Goal: Transaction & Acquisition: Book appointment/travel/reservation

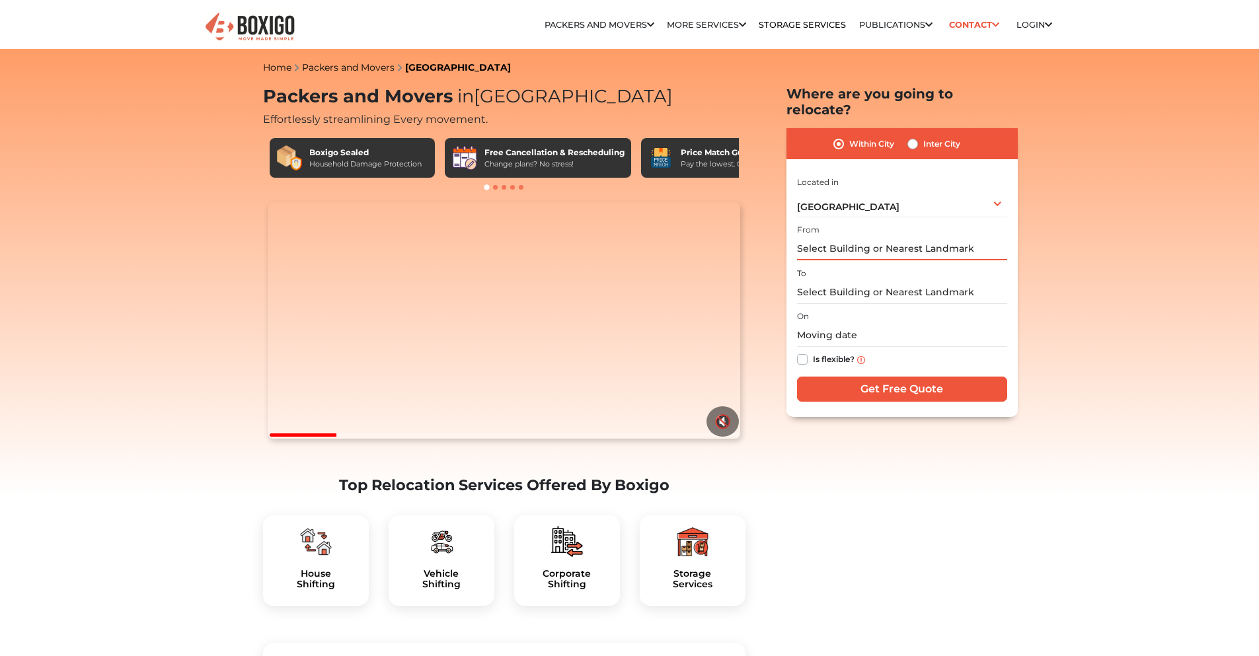
click at [861, 237] on input "text" at bounding box center [902, 248] width 210 height 23
type input "alu"
click at [863, 238] on input "alu" at bounding box center [902, 248] width 210 height 23
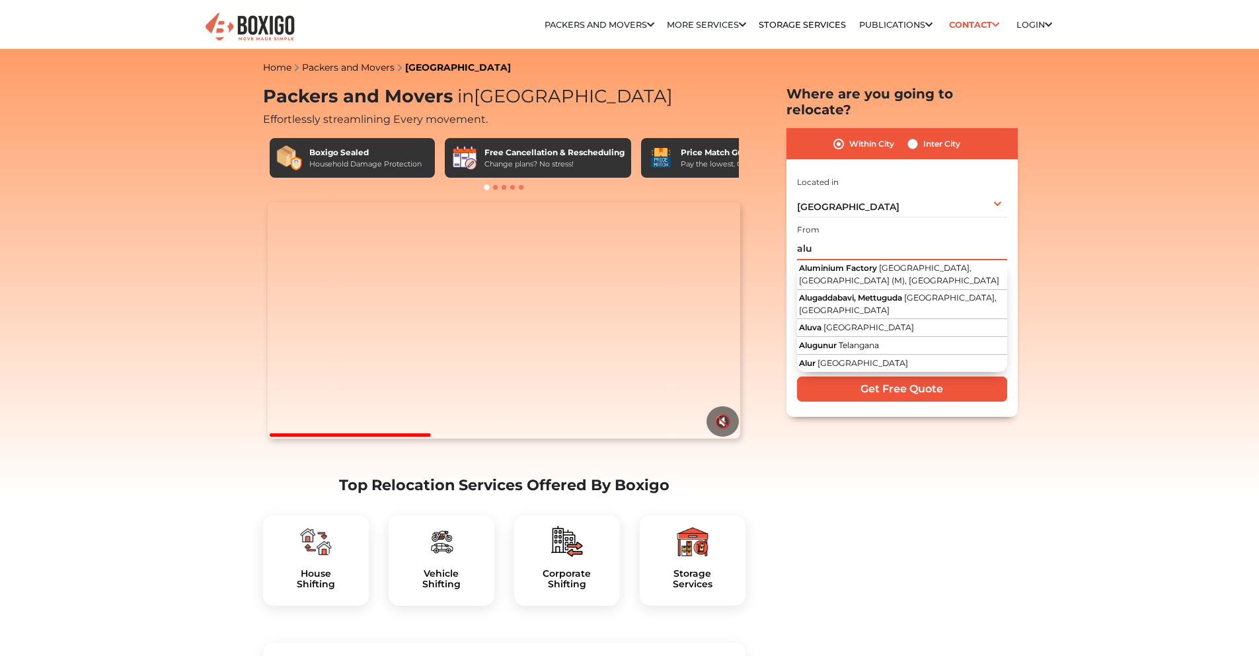
click at [863, 238] on input "alu" at bounding box center [902, 248] width 210 height 23
click at [931, 136] on label "Inter City" at bounding box center [941, 144] width 37 height 16
click at [918, 136] on input "Inter City" at bounding box center [912, 142] width 11 height 13
radio input "true"
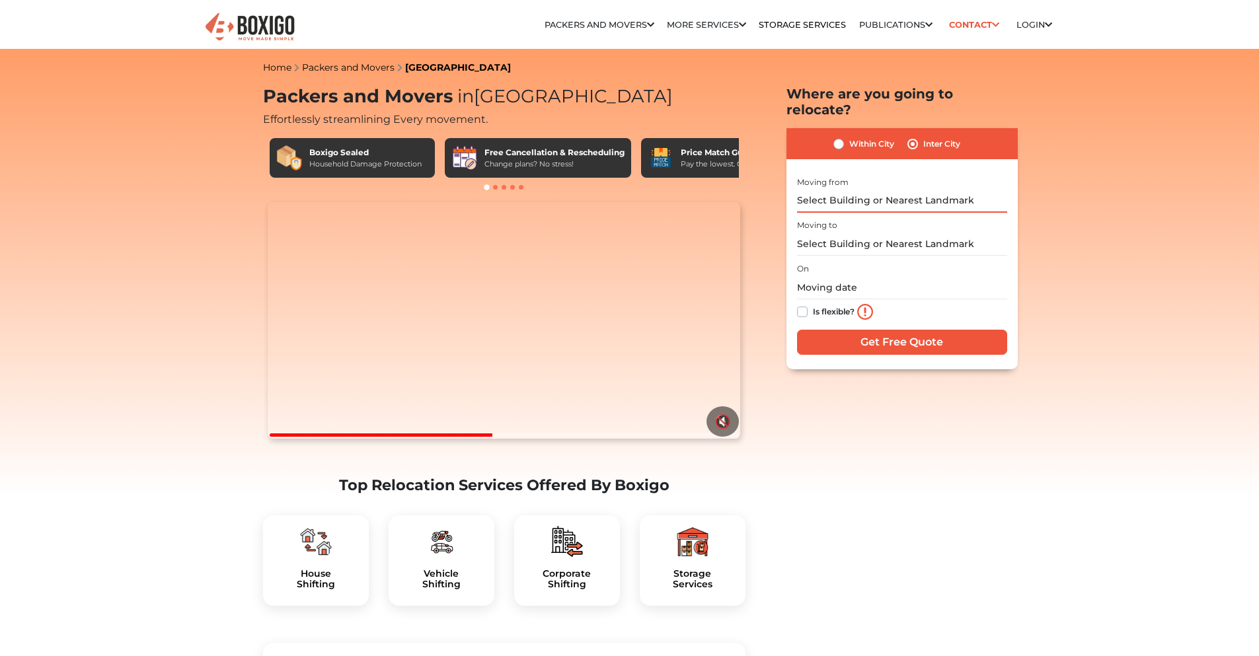
click at [866, 190] on input "text" at bounding box center [902, 201] width 210 height 23
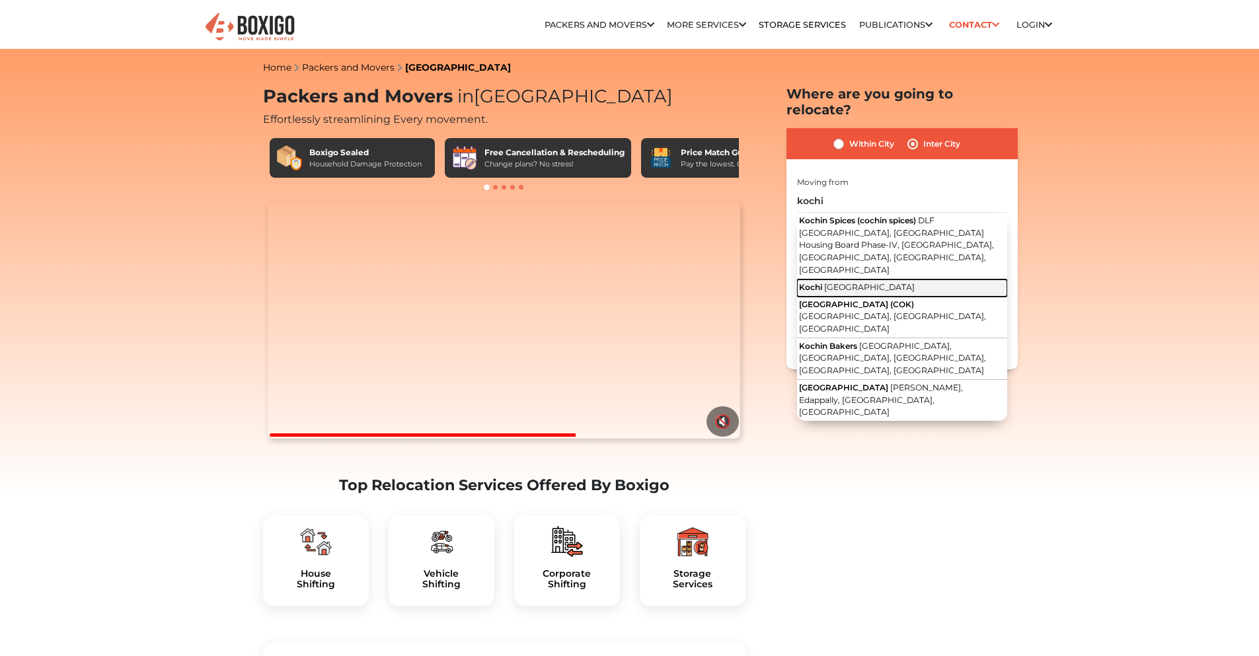
click at [899, 279] on button "Kochi [GEOGRAPHIC_DATA]" at bounding box center [902, 287] width 210 height 17
type input "[GEOGRAPHIC_DATA], [GEOGRAPHIC_DATA]"
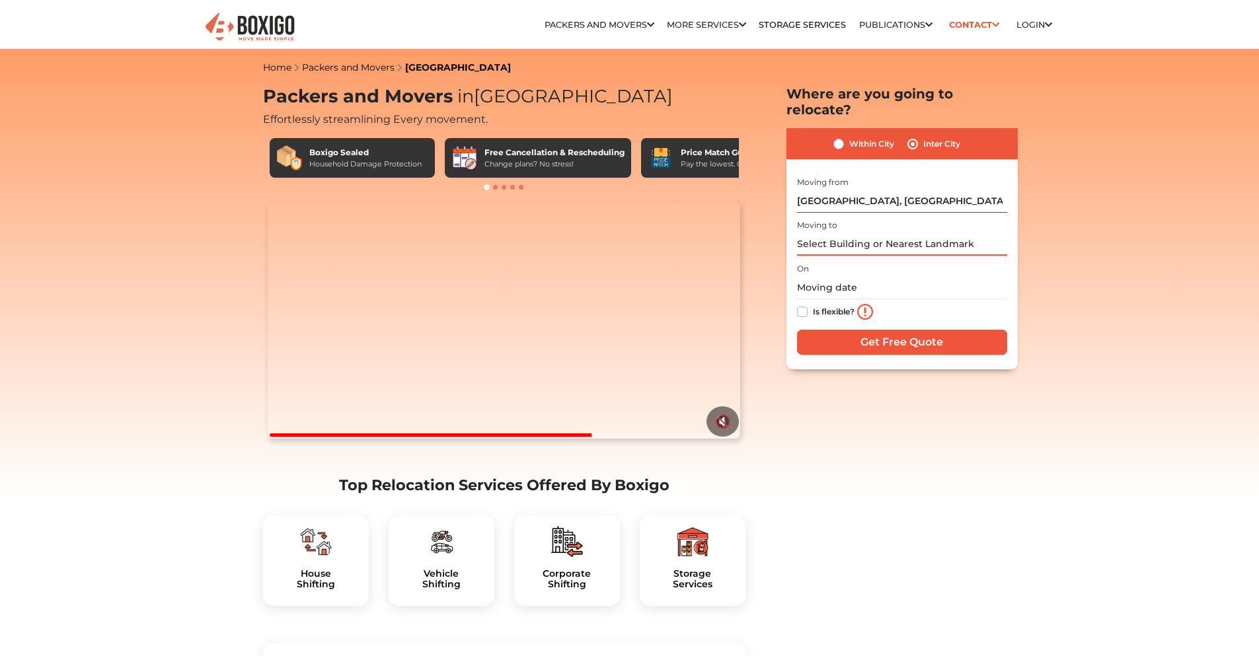
click at [898, 233] on input "text" at bounding box center [902, 244] width 210 height 23
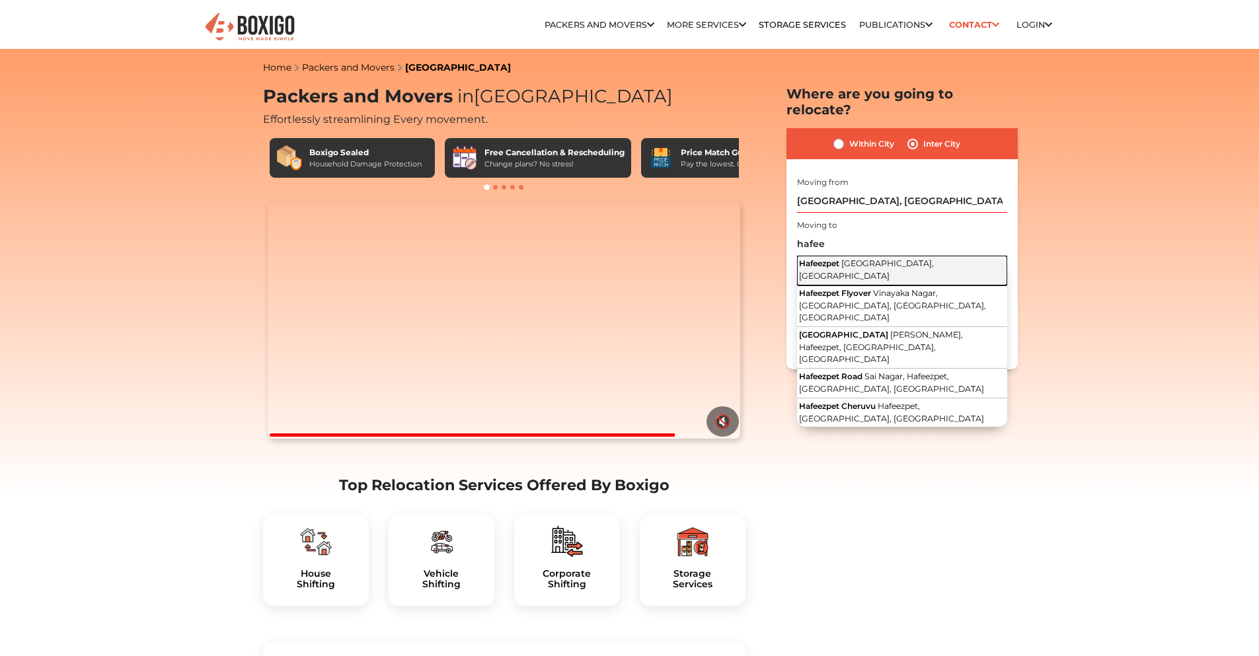
click at [891, 258] on span "[GEOGRAPHIC_DATA], [GEOGRAPHIC_DATA]" at bounding box center [866, 269] width 135 height 22
type input "Hafeezpet, [GEOGRAPHIC_DATA], [GEOGRAPHIC_DATA]"
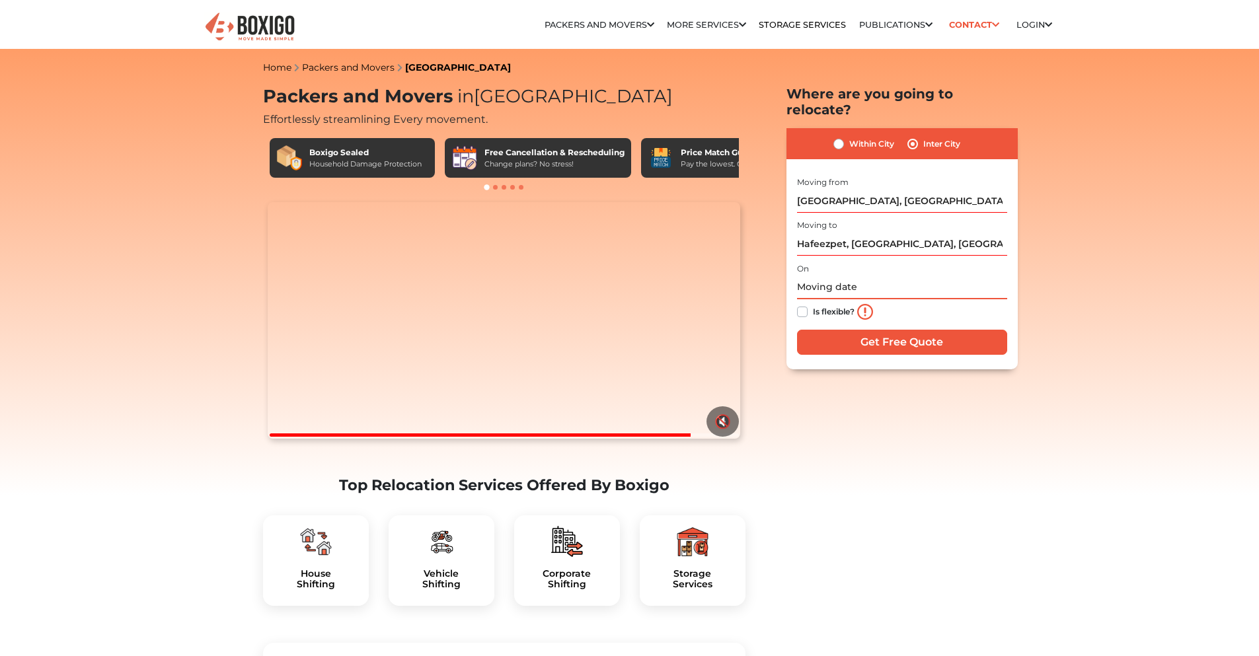
click at [875, 276] on input "text" at bounding box center [902, 287] width 210 height 23
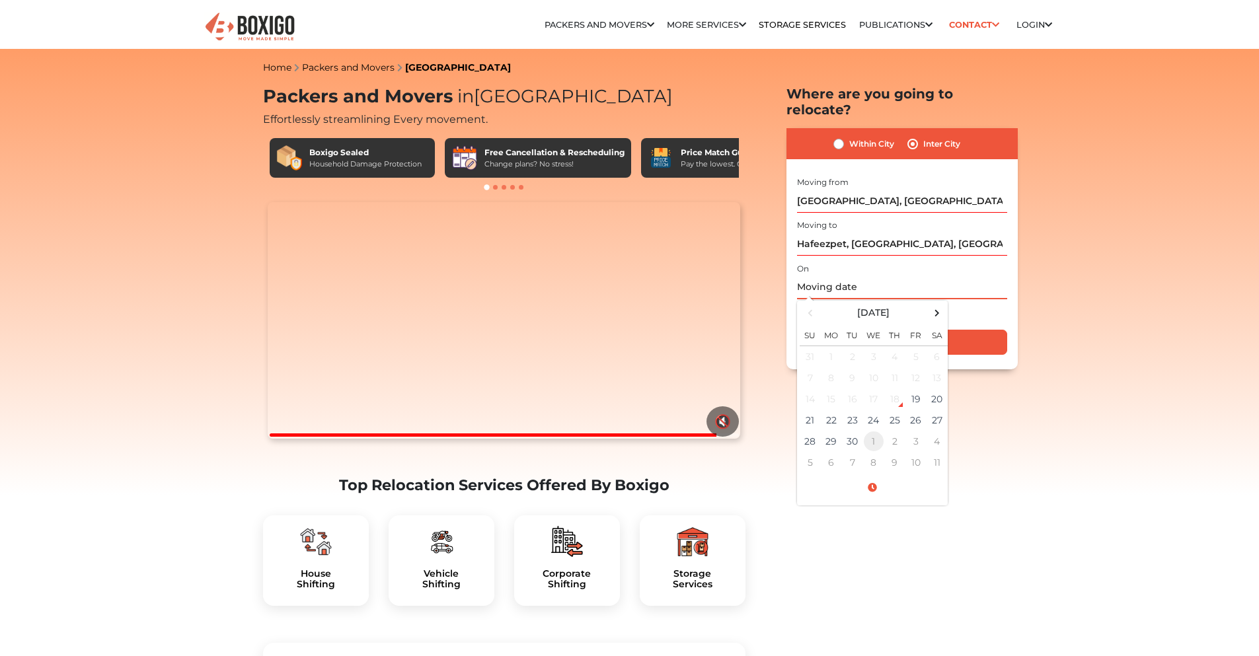
click at [873, 431] on td "1" at bounding box center [873, 441] width 21 height 21
type input "[DATE] 12:00 AM"
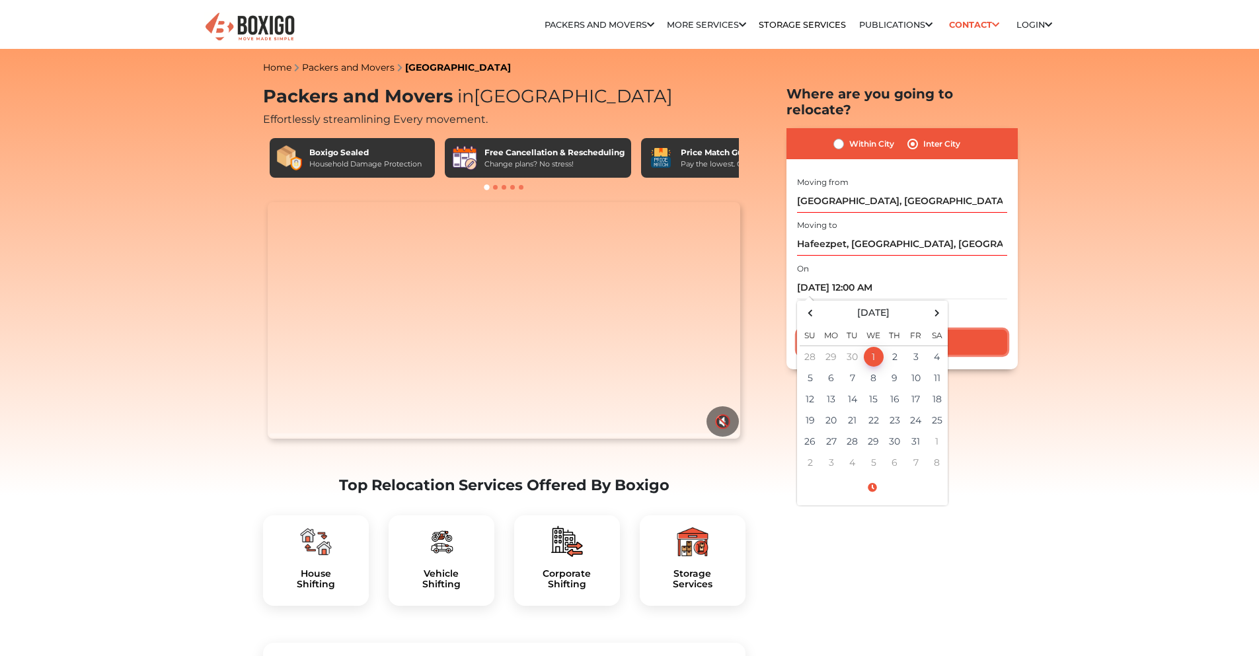
click at [980, 330] on input "Get Free Quote" at bounding box center [902, 342] width 210 height 25
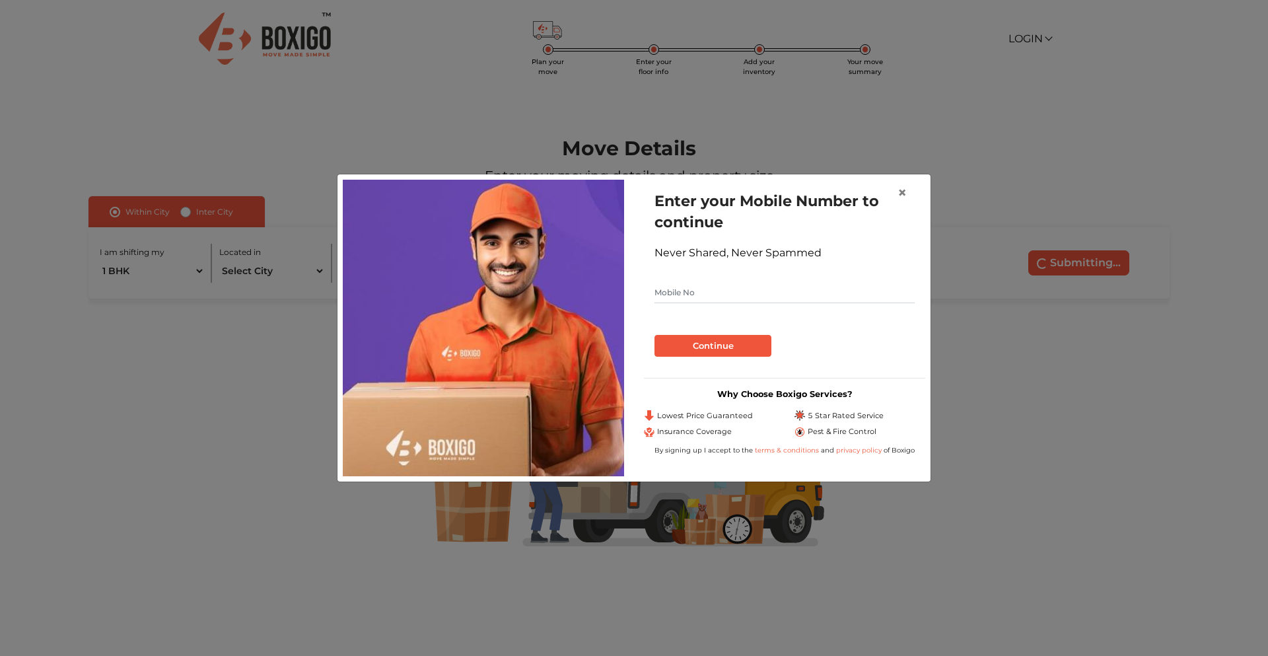
click at [767, 299] on input "text" at bounding box center [785, 292] width 260 height 21
type input "8577568844"
click at [752, 338] on button "Continue" at bounding box center [713, 346] width 117 height 22
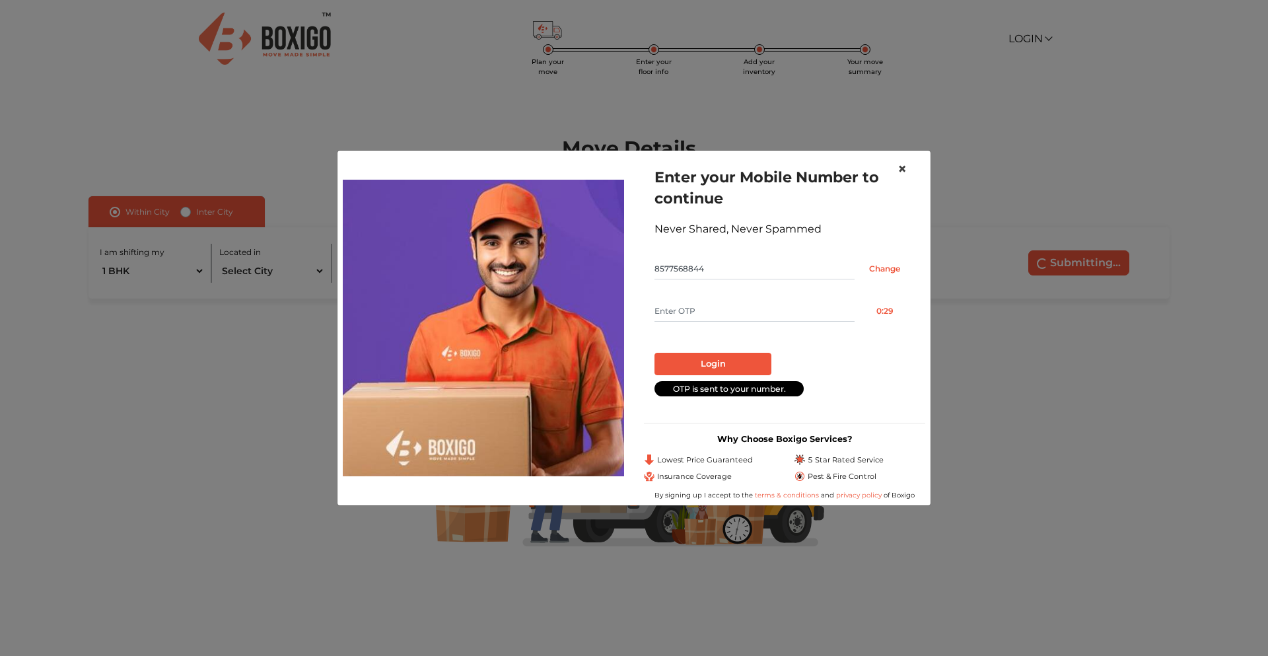
click at [908, 166] on button "×" at bounding box center [902, 169] width 30 height 37
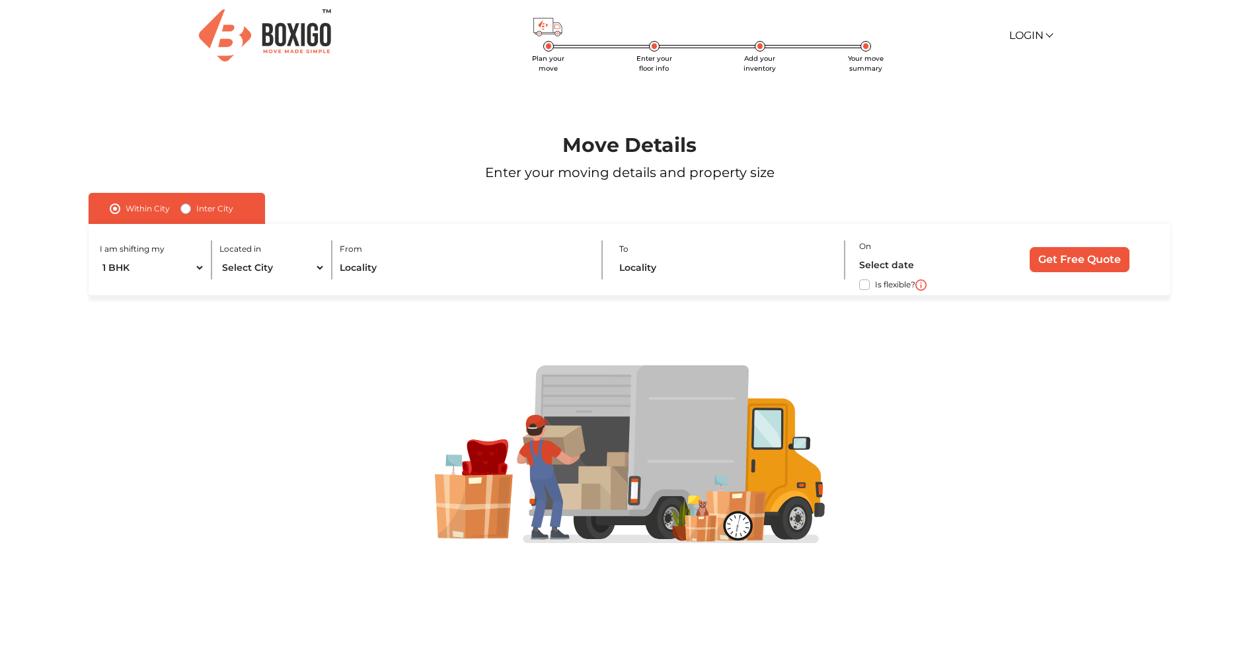
scroll to position [4, 0]
click at [1088, 266] on input "Get Free Quote" at bounding box center [1079, 258] width 100 height 25
click at [380, 256] on input "text" at bounding box center [464, 267] width 248 height 23
click at [153, 262] on select "1 BHK 2 BHK 3 BHK 3 + BHK FEW ITEMS" at bounding box center [153, 267] width 106 height 23
select select "FEW ITEMS"
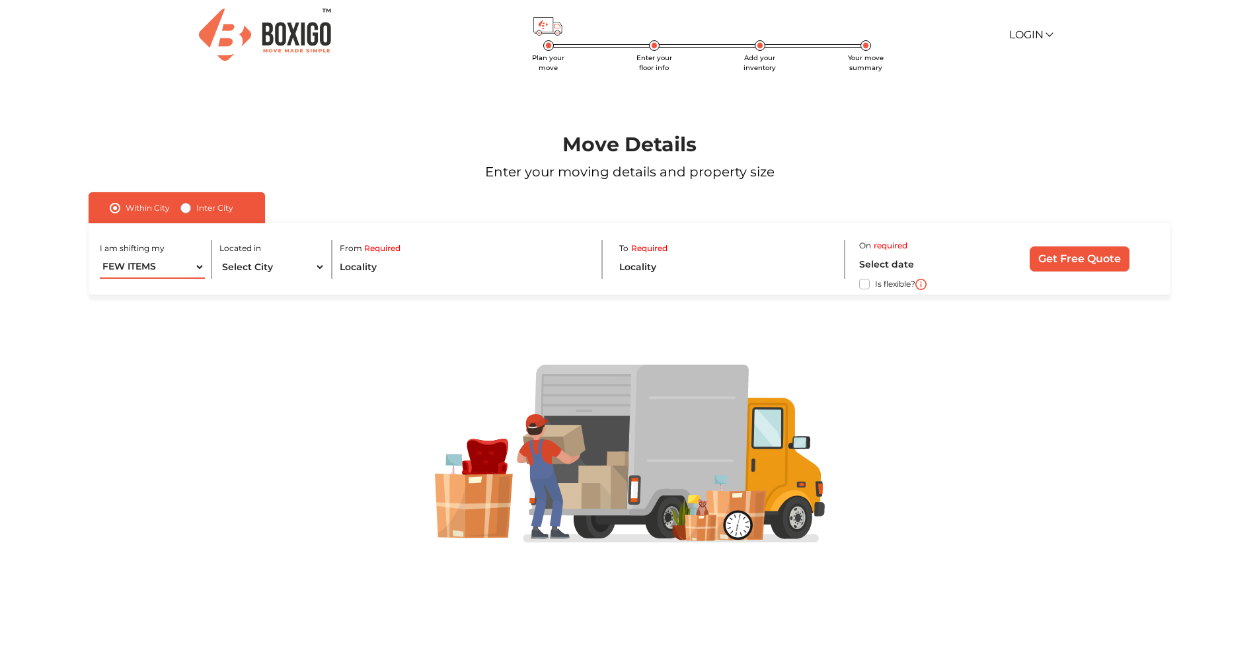
click at [100, 256] on select "1 BHK 2 BHK 3 BHK 3 + BHK FEW ITEMS" at bounding box center [153, 267] width 106 height 23
click at [247, 264] on select "Select City [GEOGRAPHIC_DATA] [GEOGRAPHIC_DATA] [GEOGRAPHIC_DATA] [GEOGRAPHIC_D…" at bounding box center [272, 267] width 106 height 23
select select "Kochi"
click at [219, 256] on select "Select City Bangalore Bengaluru Bhopal Bhubaneswar Chennai Coimbatore Cuttack D…" at bounding box center [272, 267] width 106 height 23
click at [421, 268] on input "text" at bounding box center [464, 267] width 248 height 23
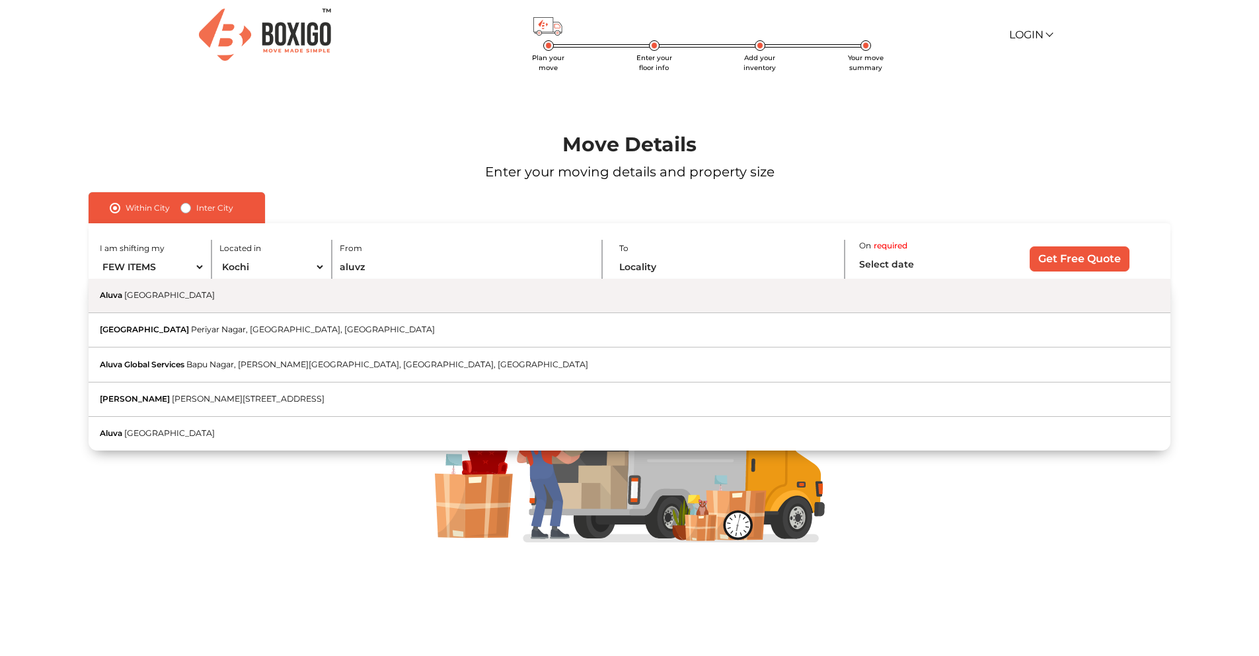
click at [292, 305] on button "Aluva Kerala" at bounding box center [629, 296] width 1081 height 34
type input "Aluva, Kerala"
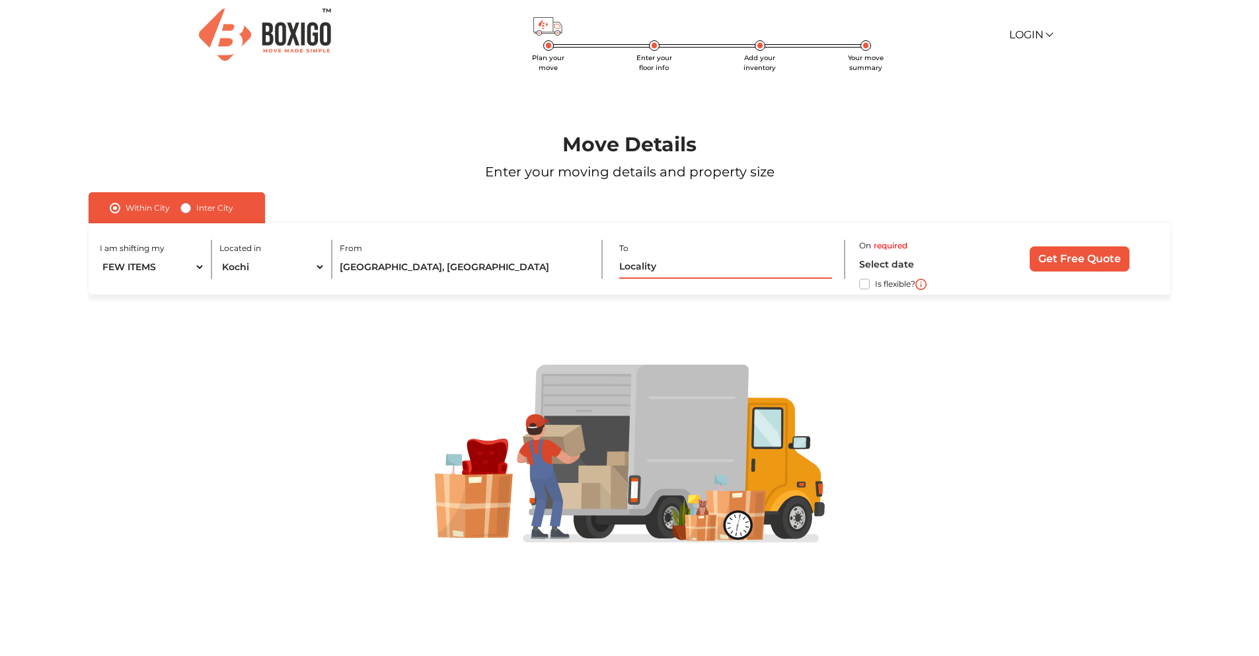
click at [669, 263] on input "text" at bounding box center [725, 267] width 212 height 23
click at [223, 204] on label "Inter City" at bounding box center [214, 208] width 37 height 16
click at [191, 204] on input "Inter City" at bounding box center [185, 206] width 11 height 13
radio input "true"
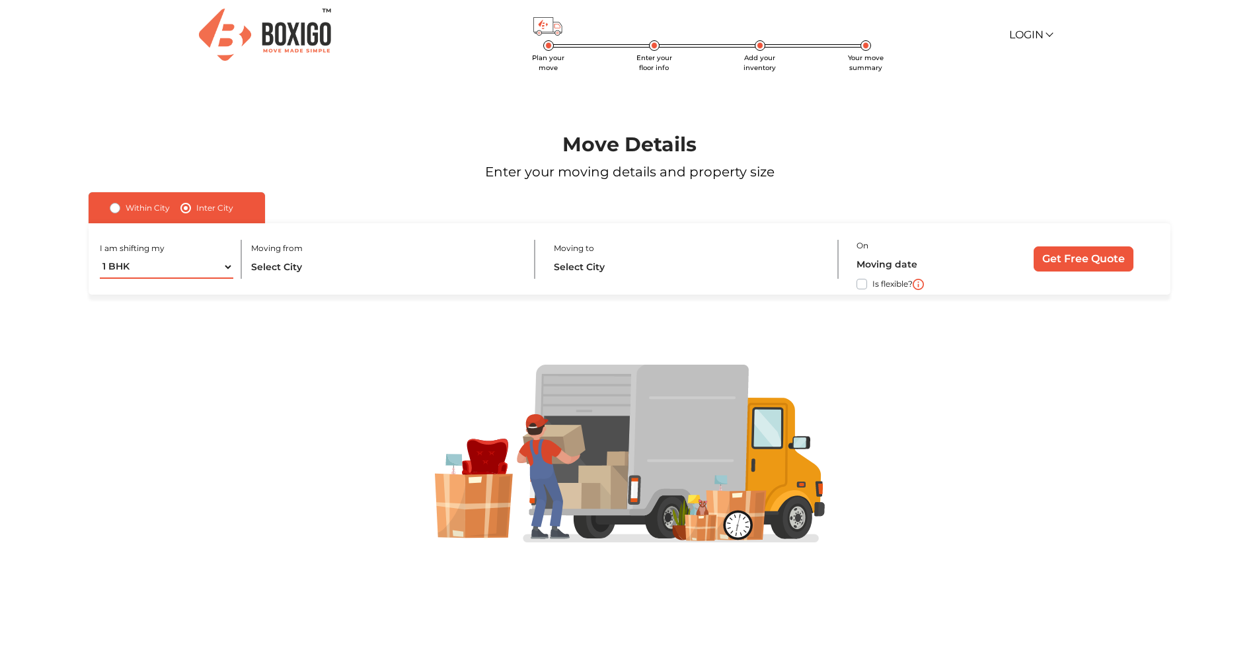
drag, startPoint x: 200, startPoint y: 267, endPoint x: 200, endPoint y: 275, distance: 8.6
click at [200, 267] on select "1 BHK 2 BHK 3 BHK 3 + BHK FEW ITEMS" at bounding box center [166, 267] width 133 height 23
select select "FEW ITEMS"
click at [100, 256] on select "1 BHK 2 BHK 3 BHK 3 + BHK FEW ITEMS" at bounding box center [166, 267] width 133 height 23
click at [314, 270] on input "text" at bounding box center [385, 267] width 268 height 23
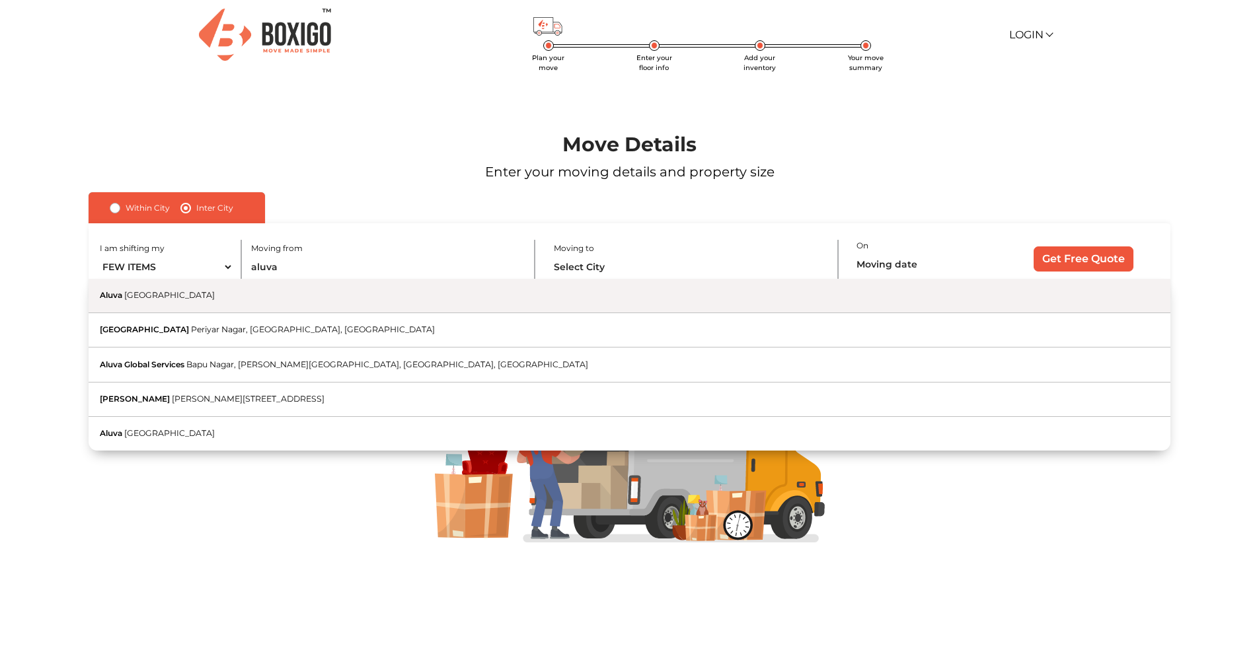
click at [296, 302] on button "Aluva Kerala" at bounding box center [629, 296] width 1081 height 34
type input "Aluva, Kerala"
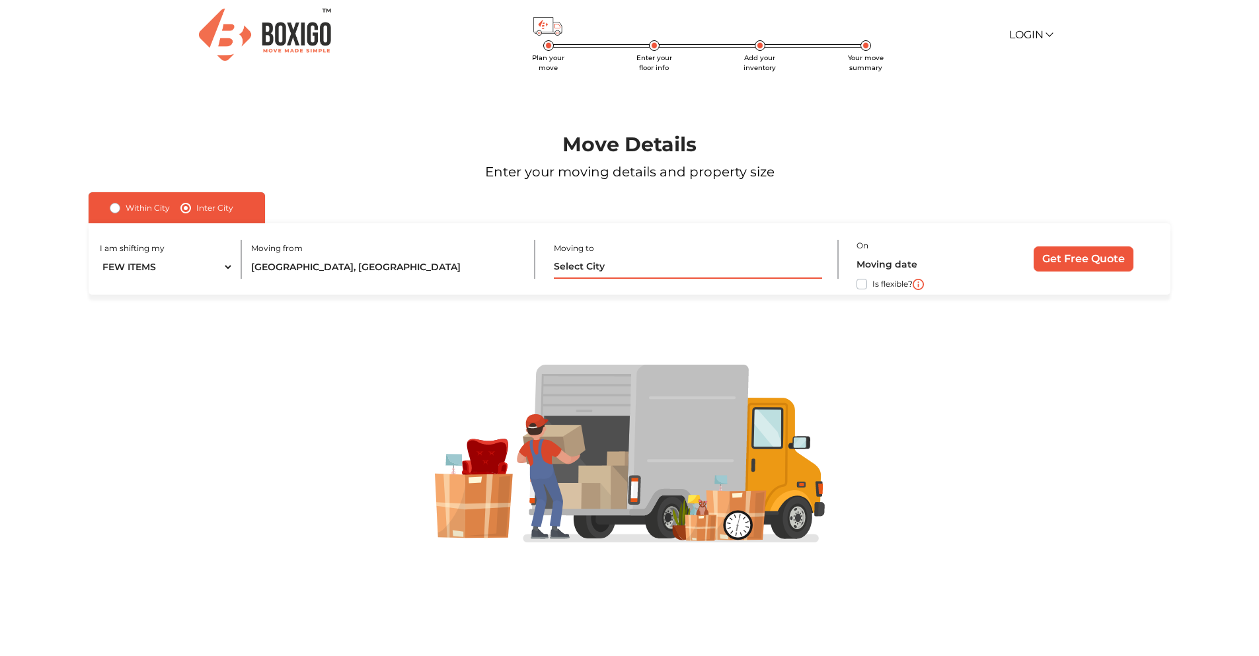
click at [622, 267] on input "text" at bounding box center [688, 267] width 268 height 23
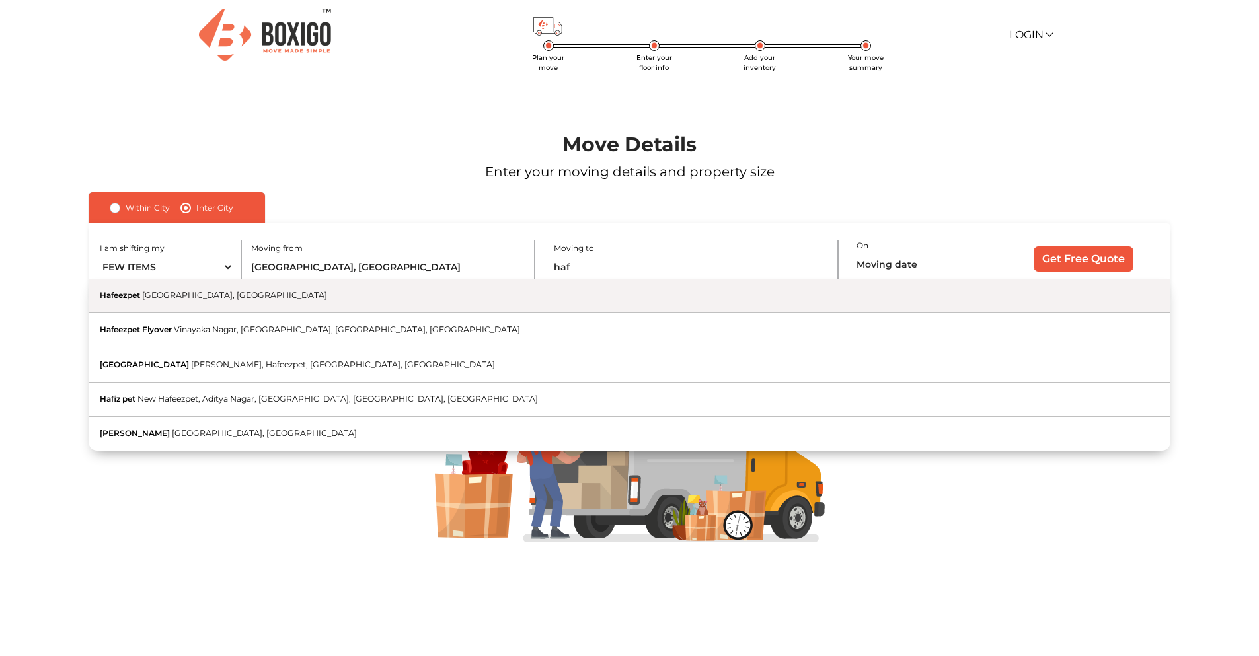
click at [556, 297] on button "Hafeezpet Hyderabad, Telangana" at bounding box center [629, 296] width 1081 height 34
type input "Hafeezpet, [GEOGRAPHIC_DATA], [GEOGRAPHIC_DATA]"
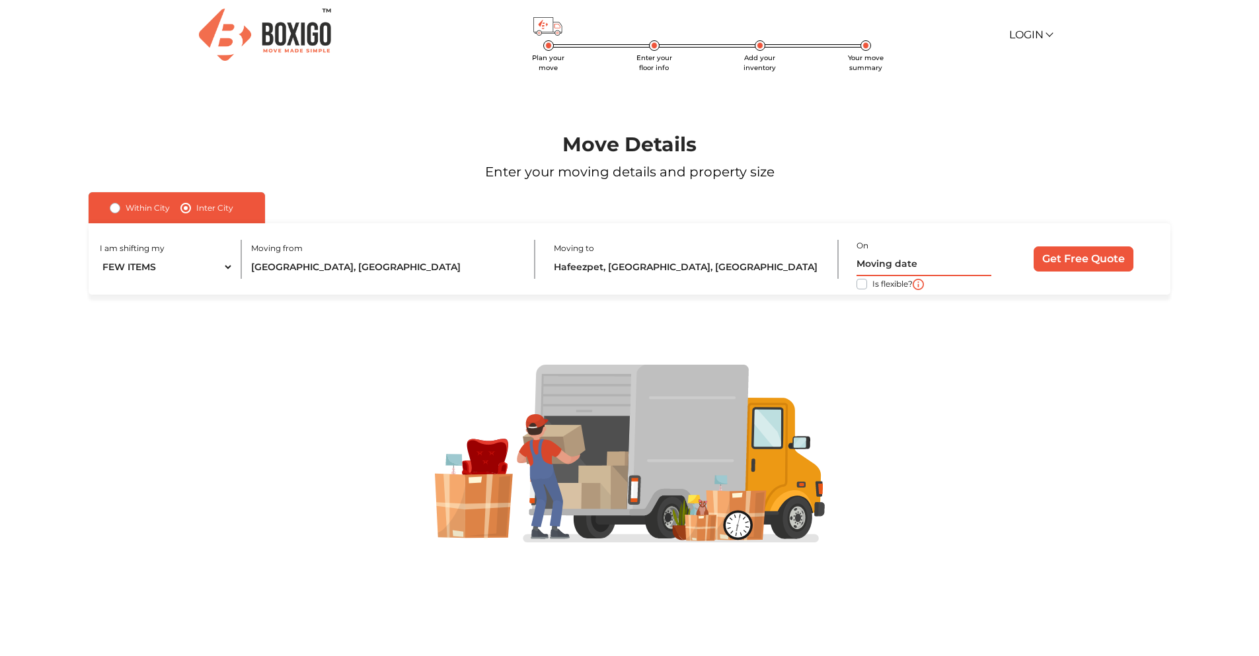
click at [910, 264] on input "text" at bounding box center [923, 264] width 135 height 23
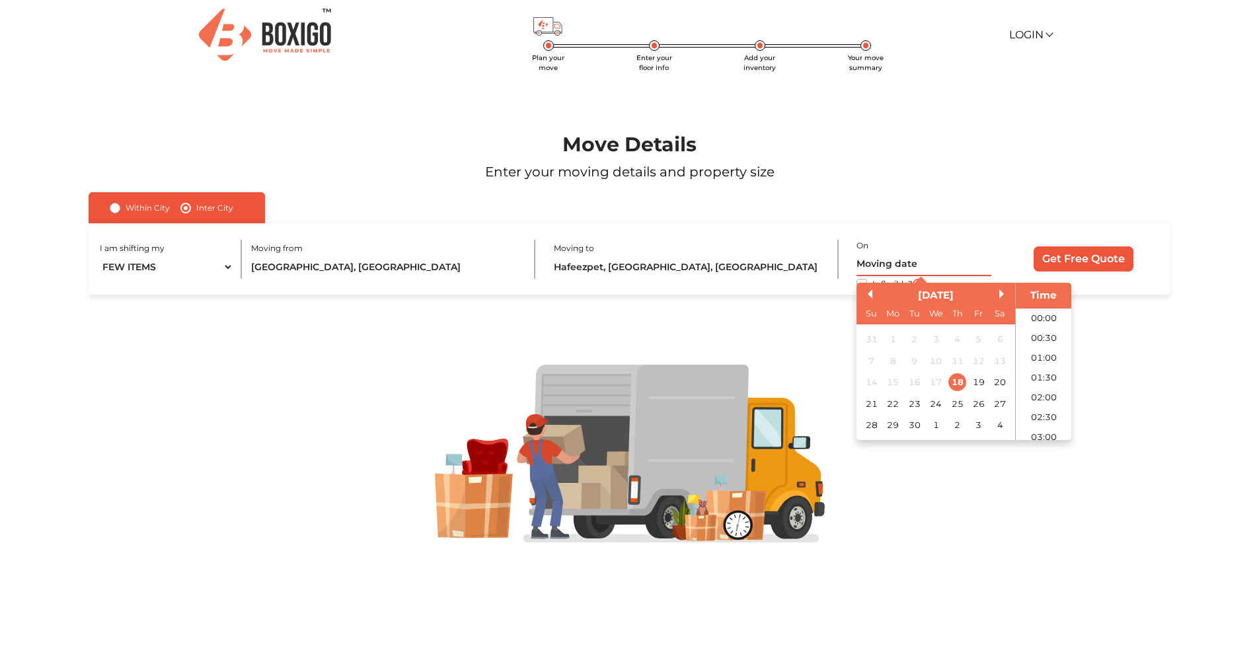
scroll to position [579, 0]
click at [954, 404] on div "25" at bounding box center [957, 403] width 18 height 18
type input "25/09/2025 12:00 AM"
click at [1074, 262] on input "Get Free Quote" at bounding box center [1083, 258] width 100 height 25
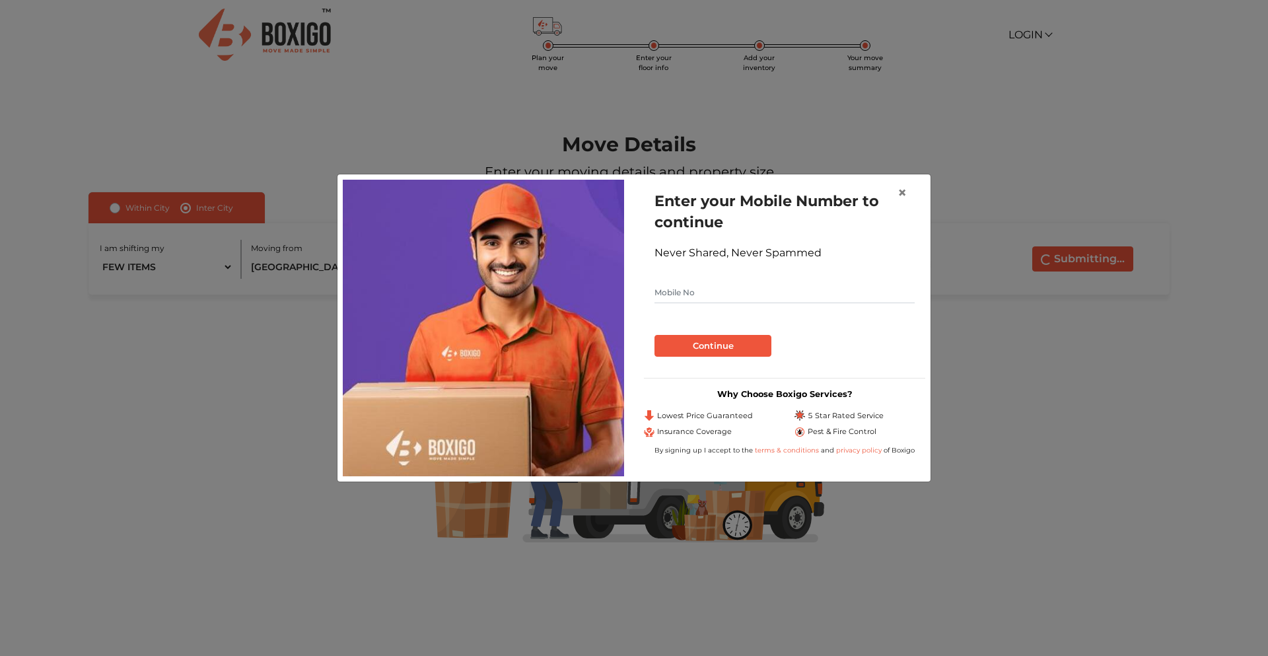
click at [807, 287] on input "text" at bounding box center [785, 292] width 260 height 21
type input "9877784588"
click at [712, 341] on button "Continue" at bounding box center [713, 346] width 117 height 22
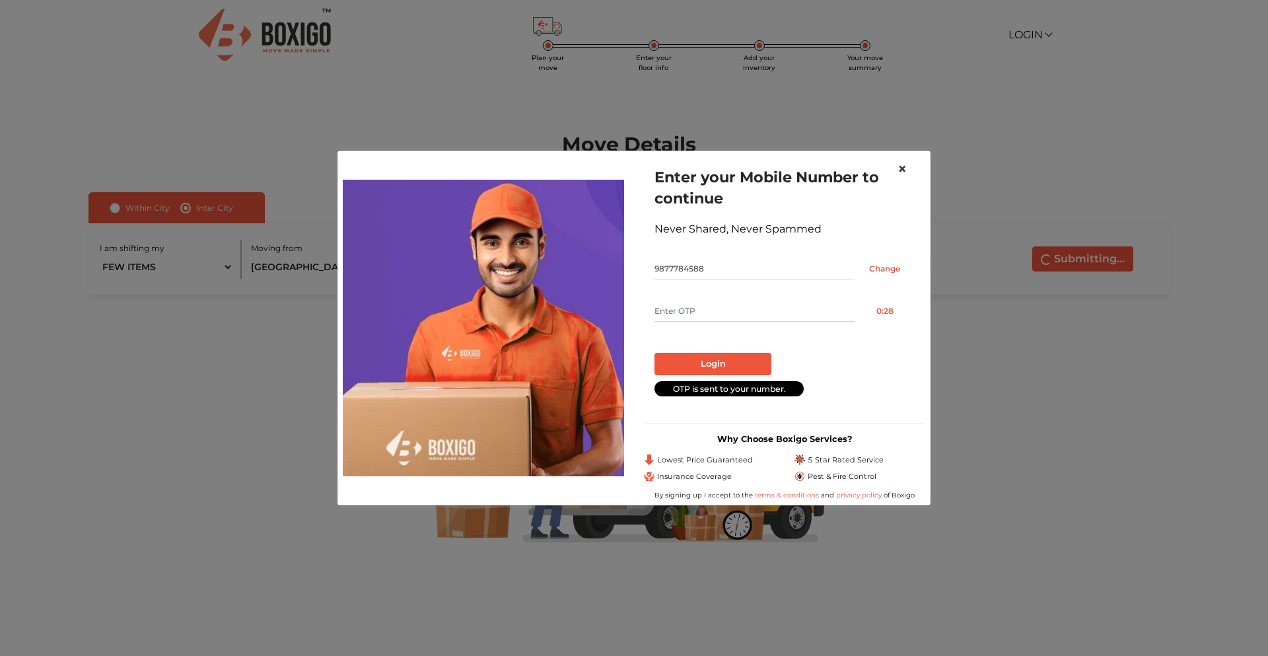
click at [900, 165] on span "×" at bounding box center [902, 168] width 9 height 19
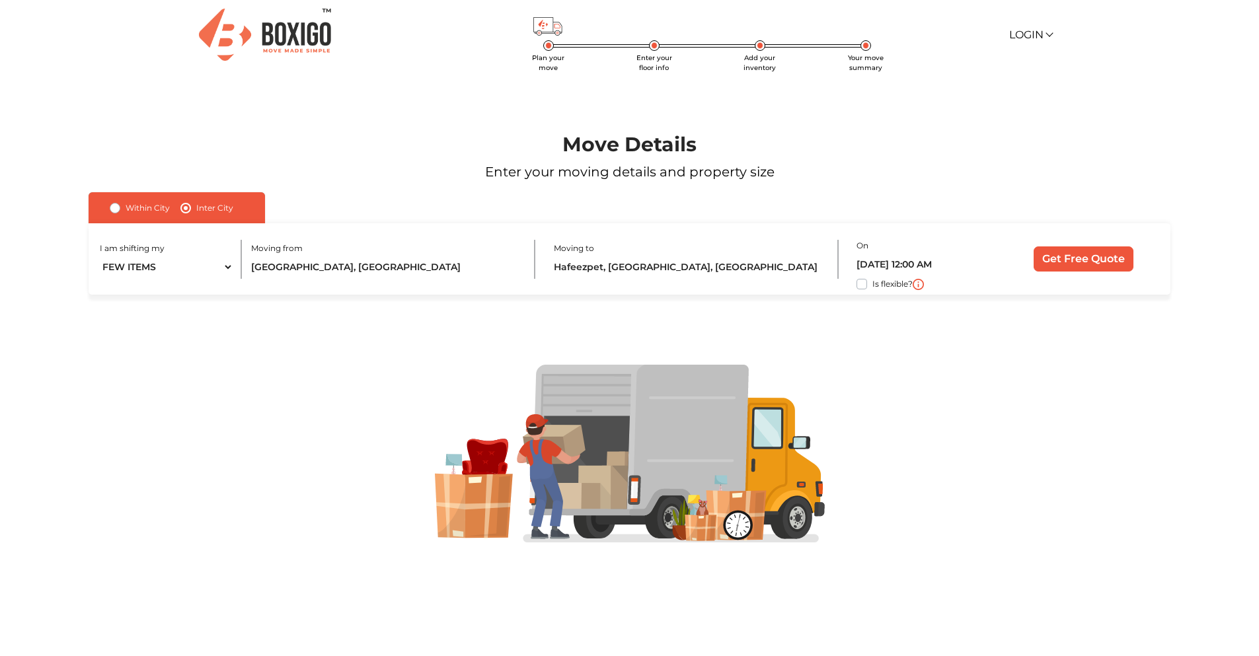
scroll to position [0, 0]
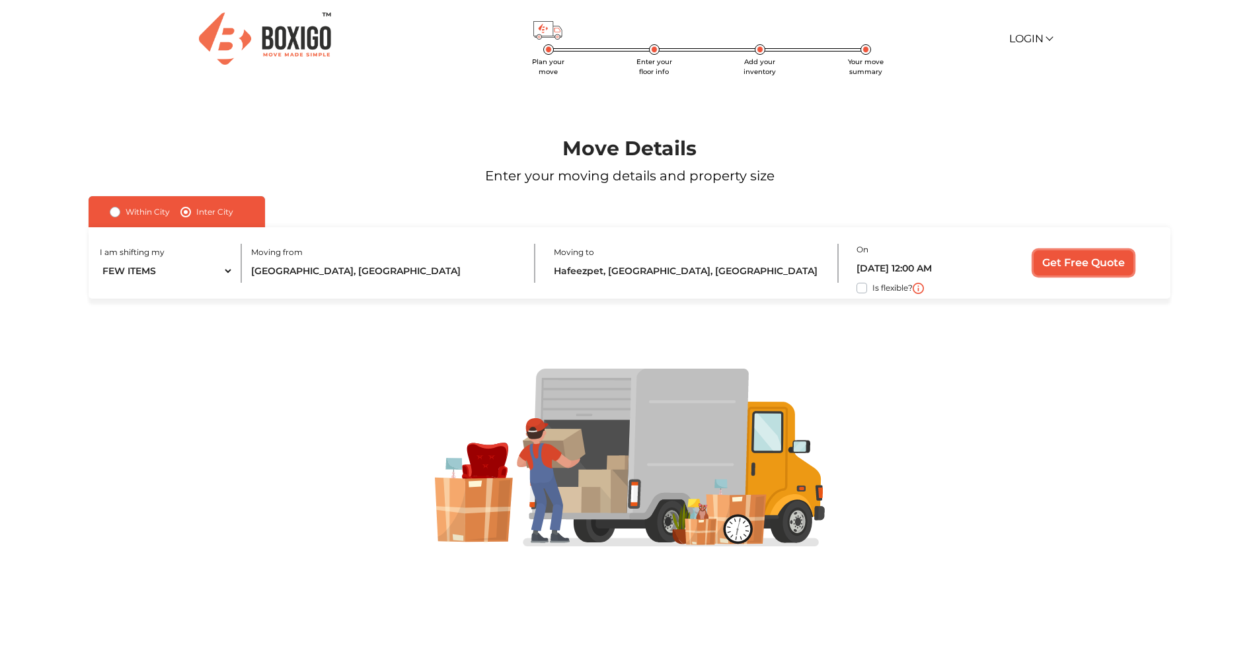
click at [1088, 262] on input "Get Free Quote" at bounding box center [1083, 262] width 100 height 25
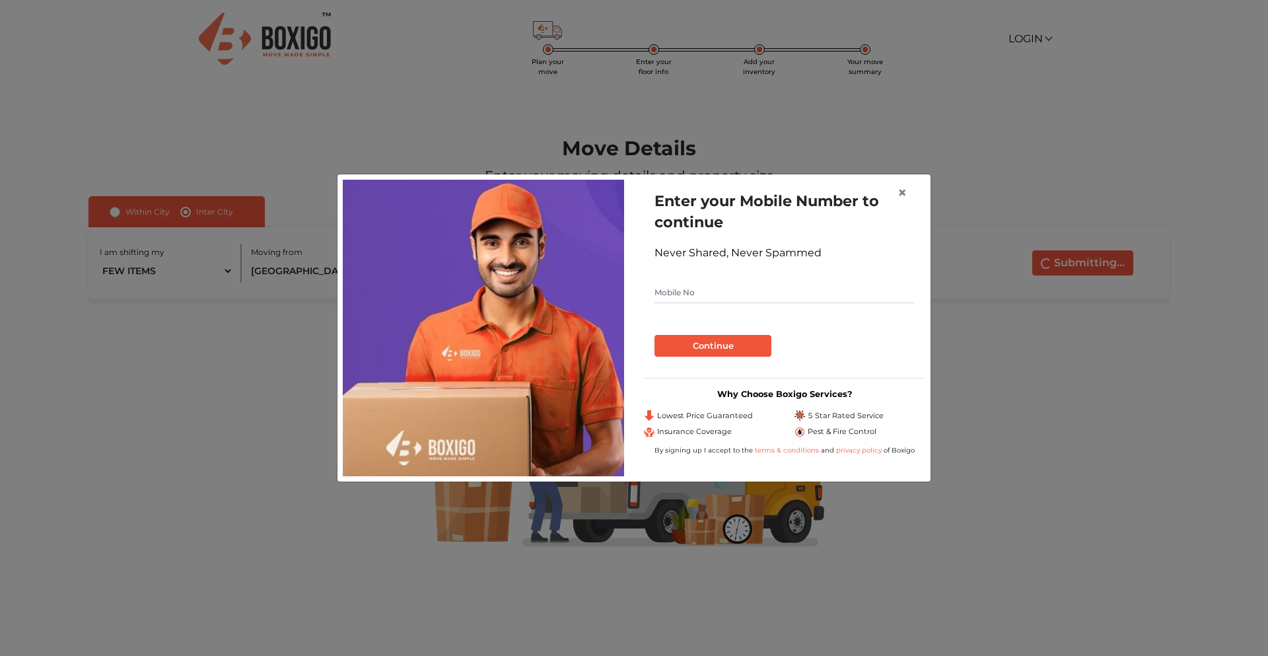
click at [704, 294] on input "text" at bounding box center [785, 292] width 260 height 21
type input "9188703044"
click at [698, 348] on button "Continue" at bounding box center [713, 346] width 117 height 22
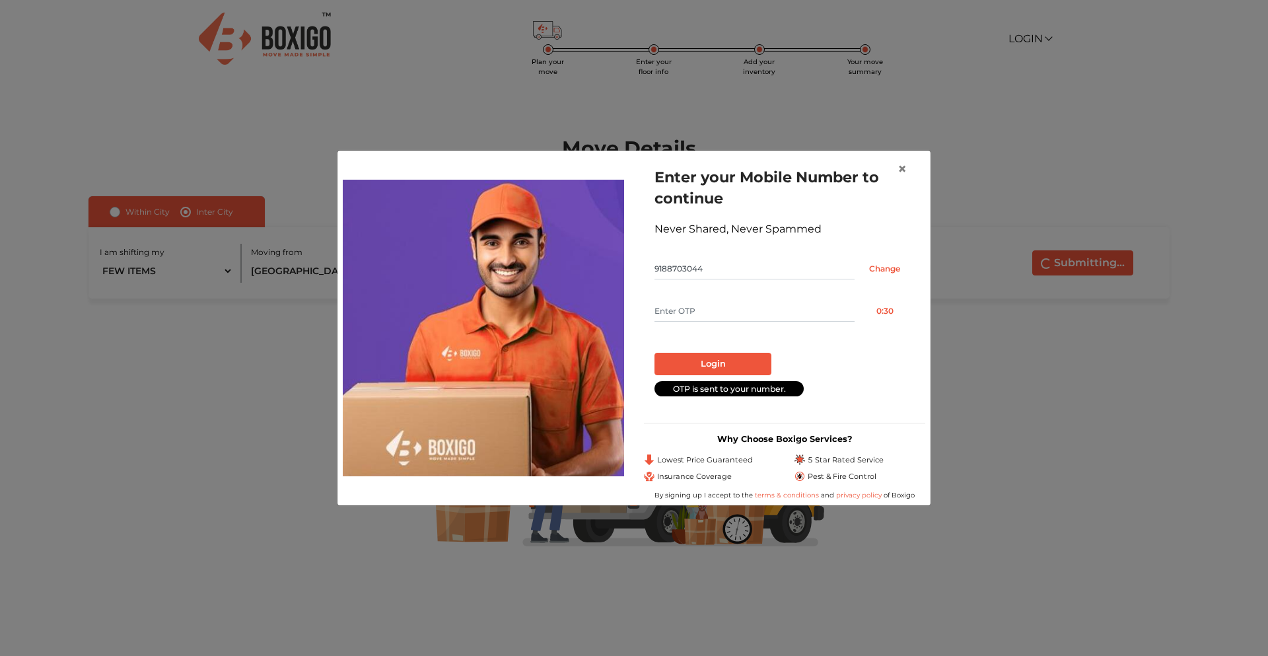
click at [748, 306] on input "text" at bounding box center [755, 311] width 200 height 21
type input "2426"
click at [735, 373] on button "Login" at bounding box center [713, 364] width 117 height 22
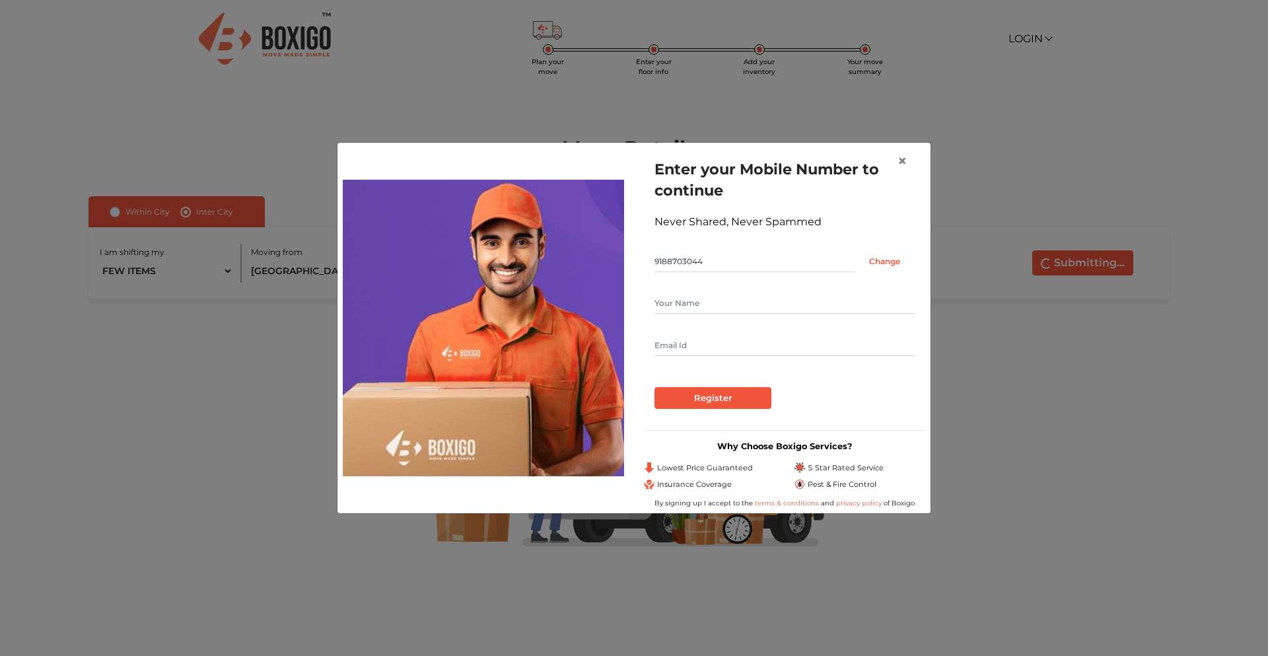
click at [714, 293] on input "text" at bounding box center [785, 303] width 260 height 21
type input "roshan"
click at [721, 347] on input "text" at bounding box center [785, 345] width 260 height 21
type input "r"
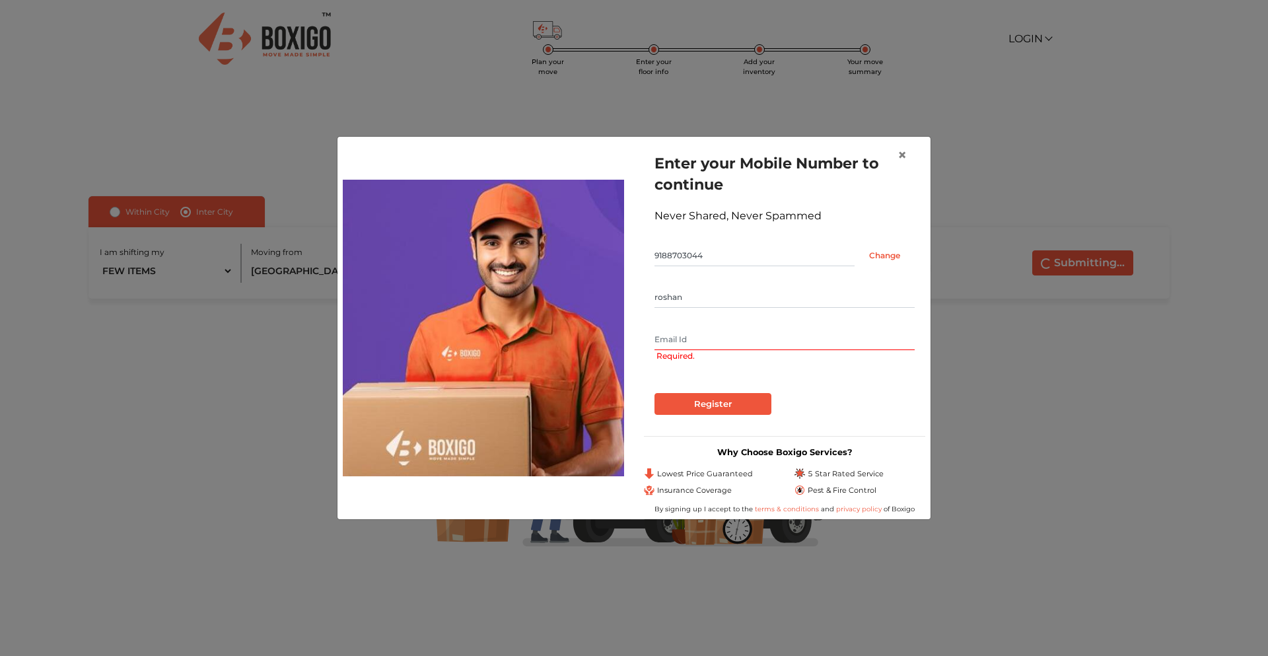
type input "r"
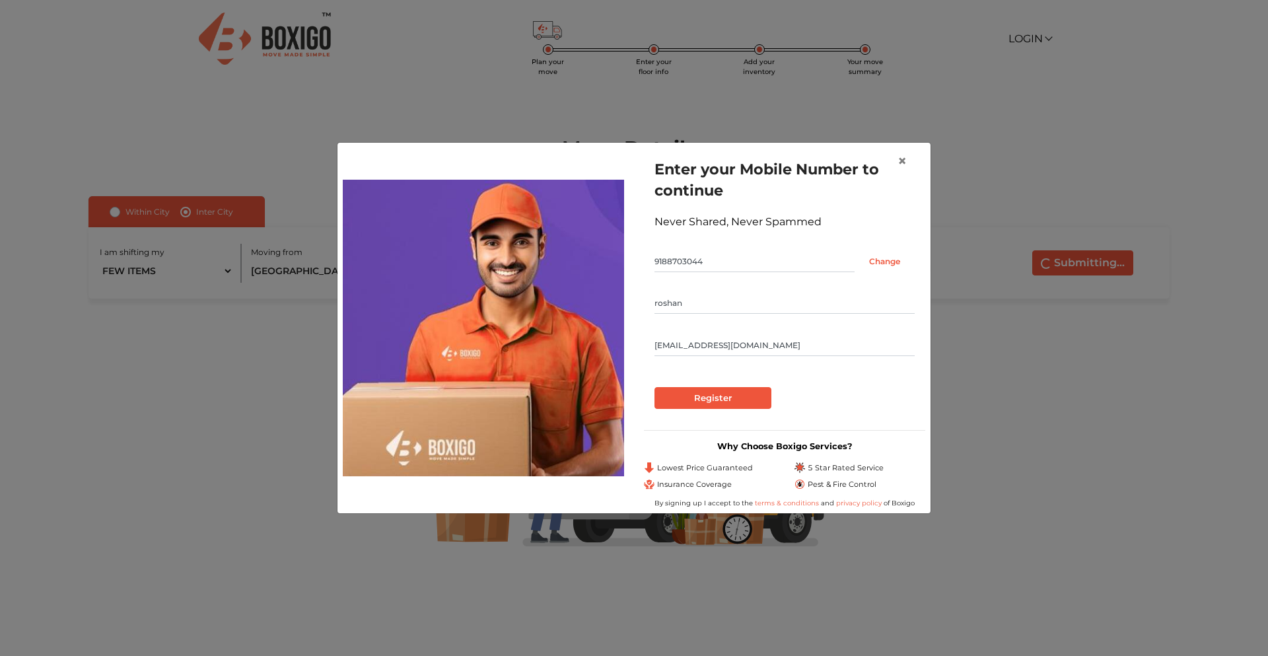
type input "princeroshanantony@gmail.com"
click at [712, 402] on input "Register" at bounding box center [713, 398] width 117 height 22
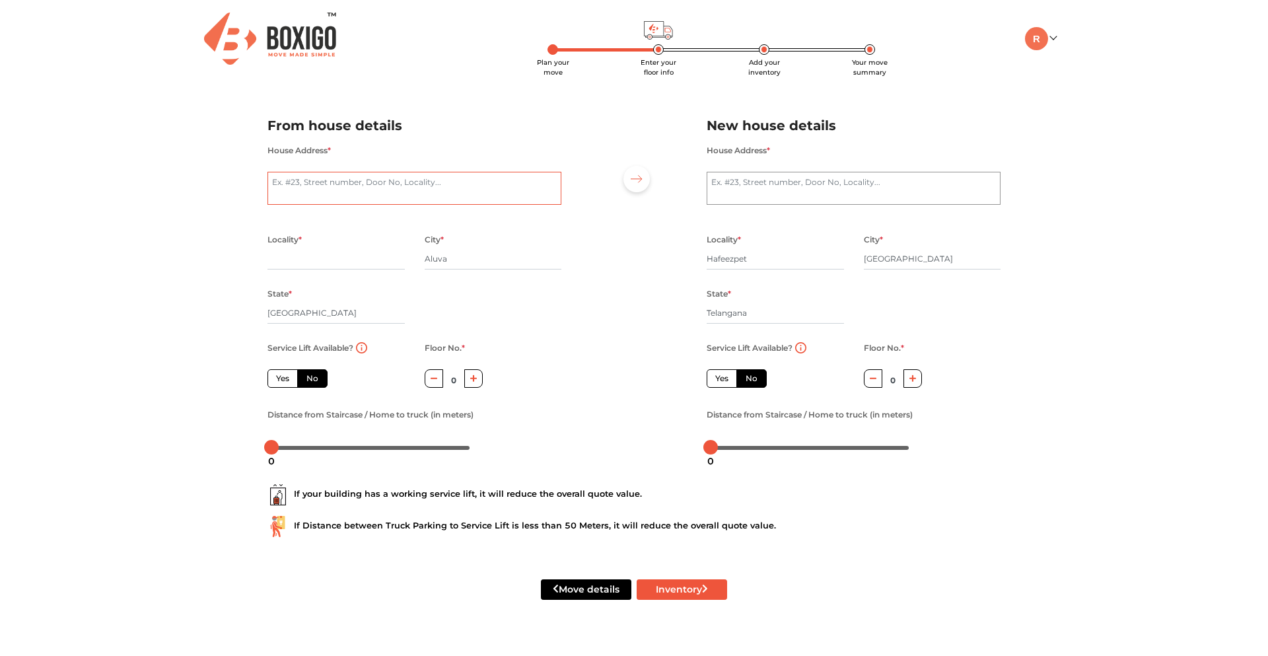
click at [354, 185] on textarea "House Address *" at bounding box center [415, 188] width 294 height 33
type textarea "aluva"
click at [532, 132] on h2 "From house details" at bounding box center [415, 126] width 294 height 22
click at [768, 203] on textarea "House Address *" at bounding box center [854, 188] width 294 height 33
type textarea "hafeezpet"
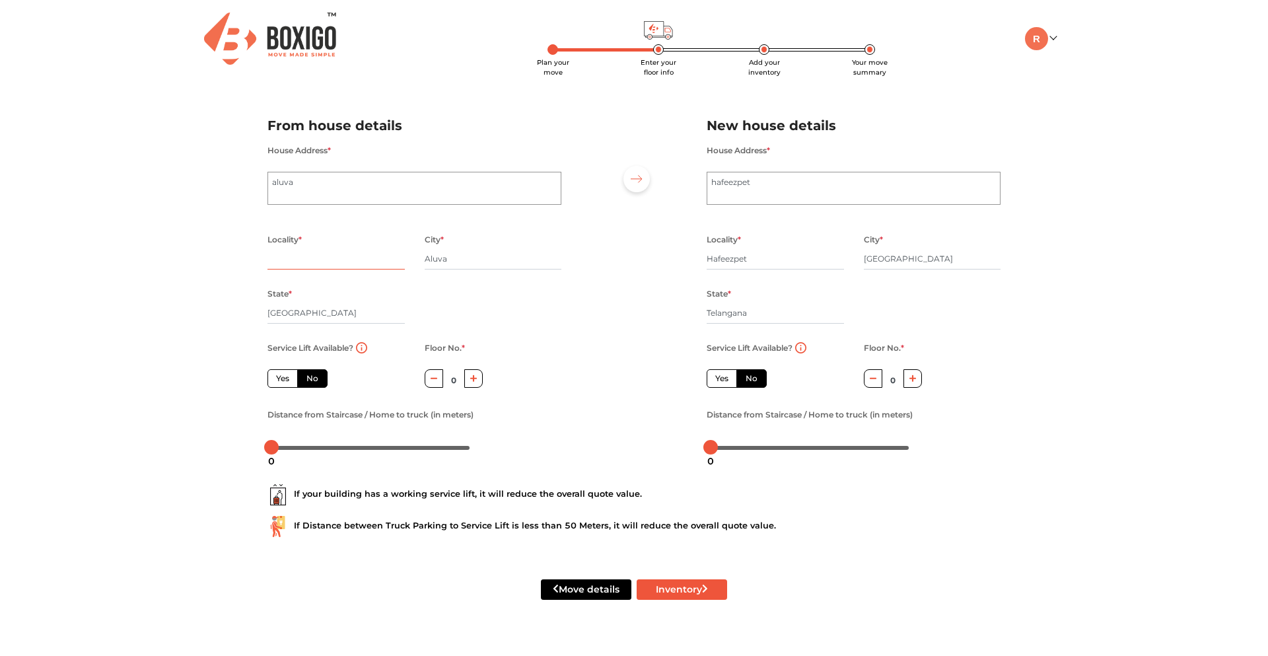
click at [393, 268] on input "text" at bounding box center [336, 258] width 137 height 21
type input "aluva"
click at [359, 295] on div "State * Kerala" at bounding box center [336, 312] width 137 height 54
click at [733, 254] on input "Hafeezpet" at bounding box center [775, 258] width 137 height 21
click at [697, 587] on button "Inventory" at bounding box center [682, 589] width 91 height 20
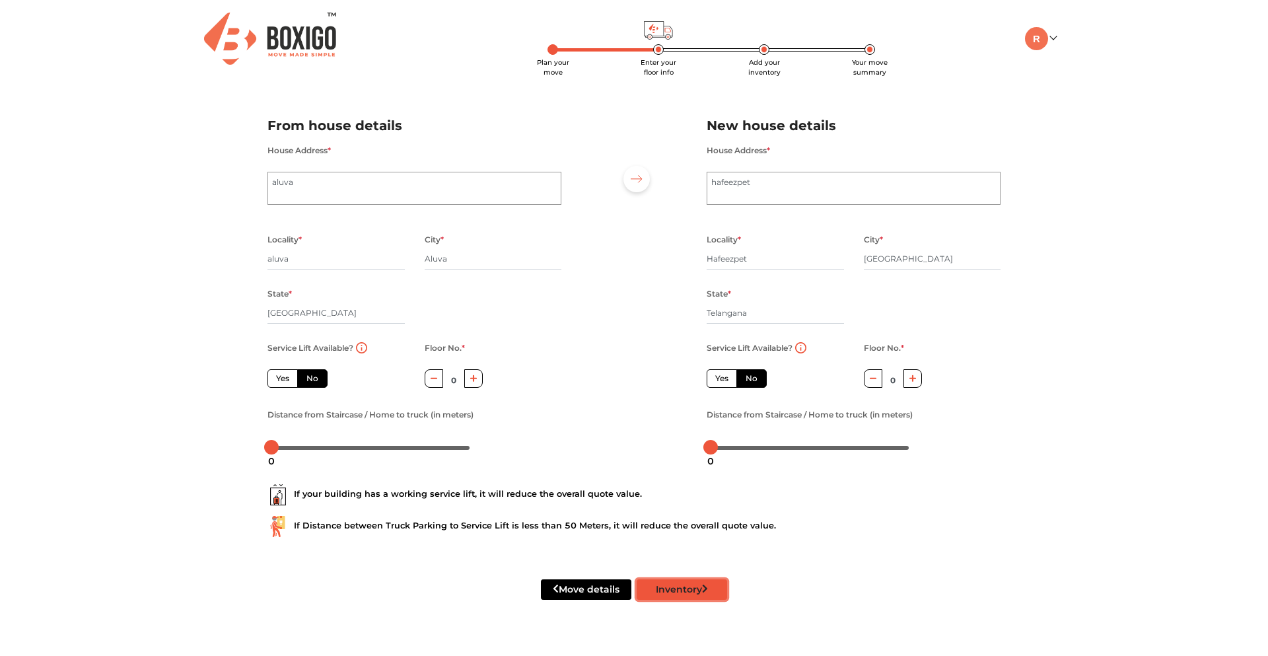
radio input "true"
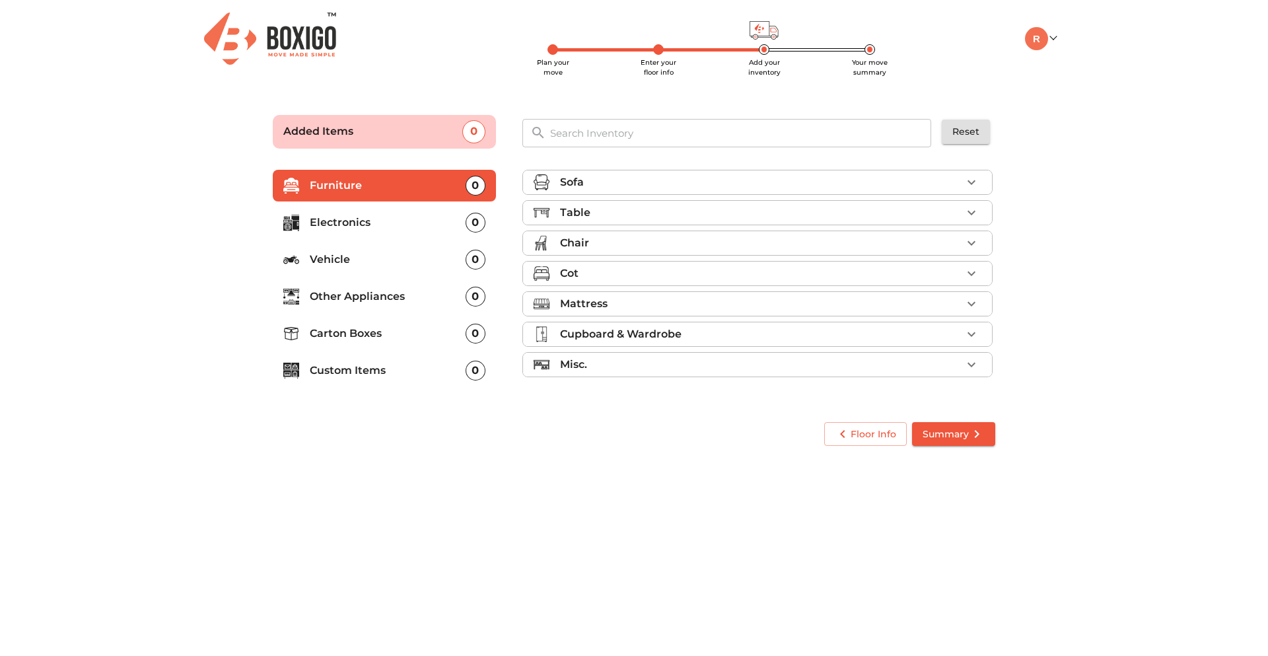
click at [457, 337] on p "Carton Boxes" at bounding box center [388, 334] width 156 height 16
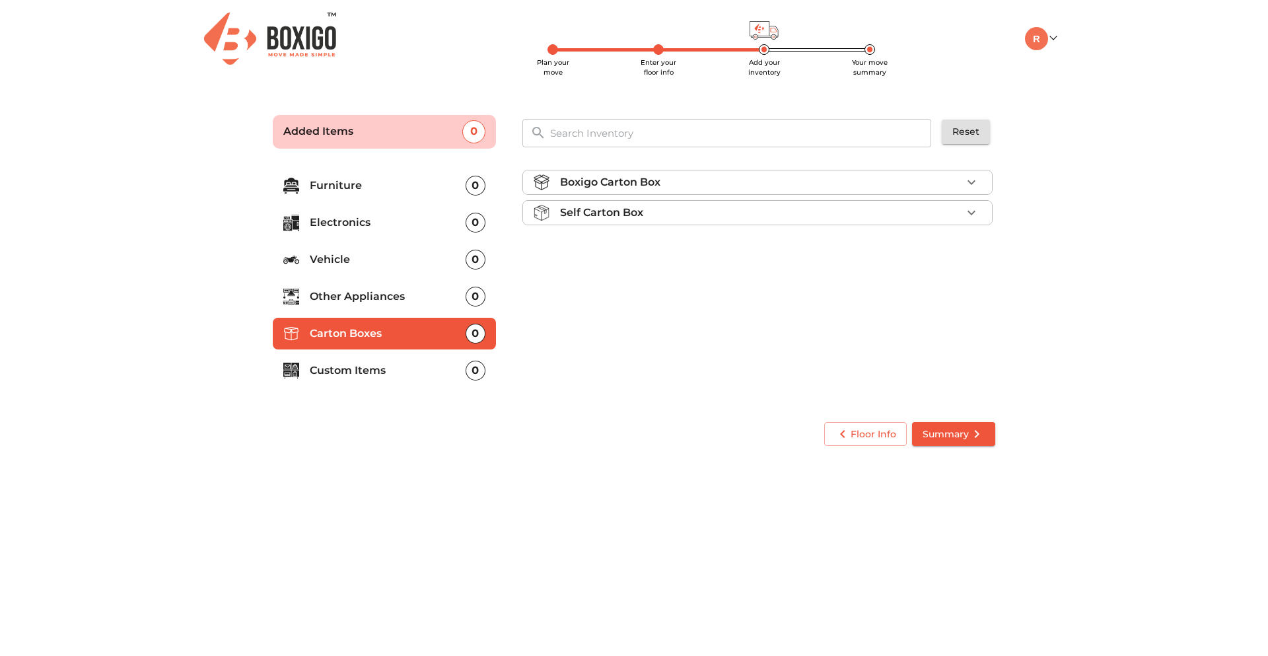
click at [877, 215] on div "Self Carton Box" at bounding box center [761, 213] width 402 height 16
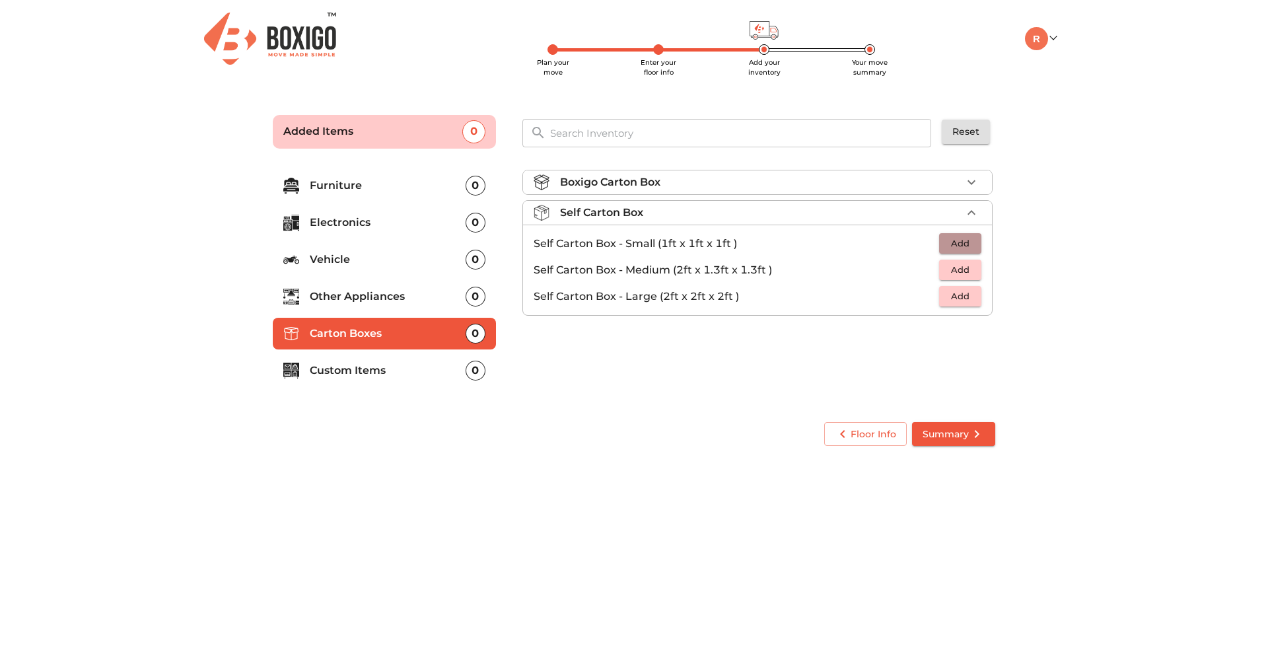
click at [970, 240] on span "Add" at bounding box center [960, 243] width 29 height 15
click at [970, 240] on icon "button" at bounding box center [972, 244] width 16 height 16
click at [937, 242] on icon "button" at bounding box center [932, 244] width 16 height 16
click at [976, 272] on button "Add" at bounding box center [960, 270] width 42 height 20
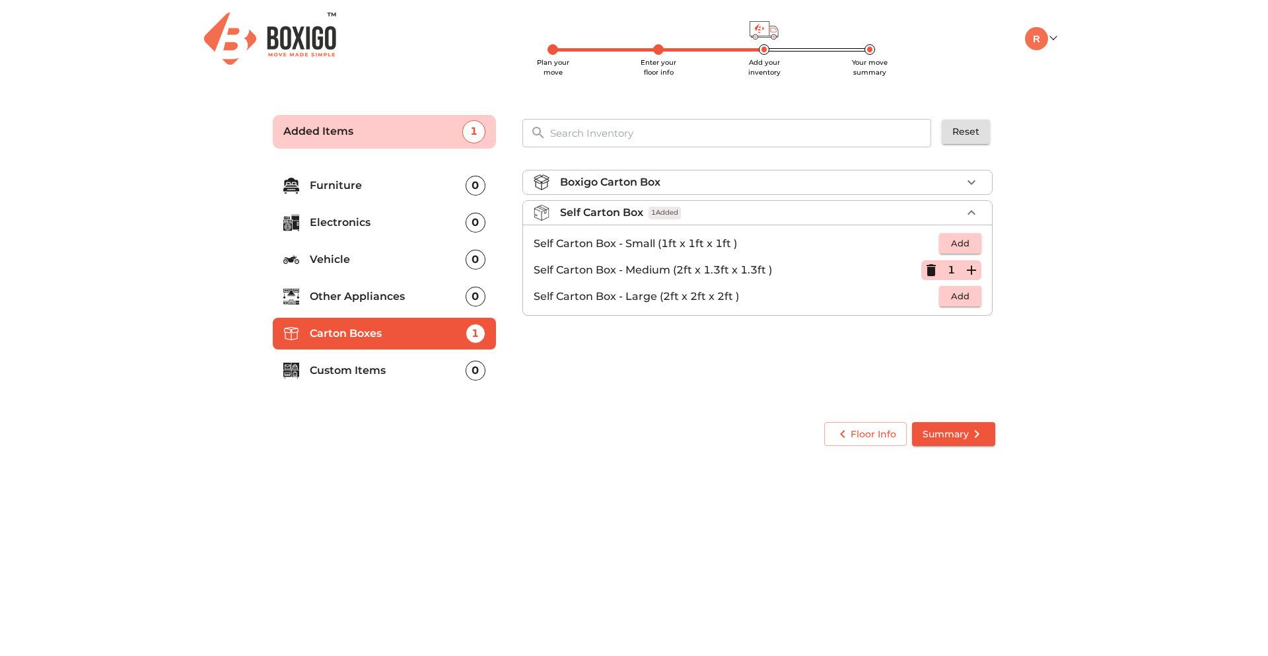
click at [976, 272] on icon "button" at bounding box center [972, 270] width 16 height 16
click at [410, 256] on p "Vehicle" at bounding box center [388, 260] width 156 height 16
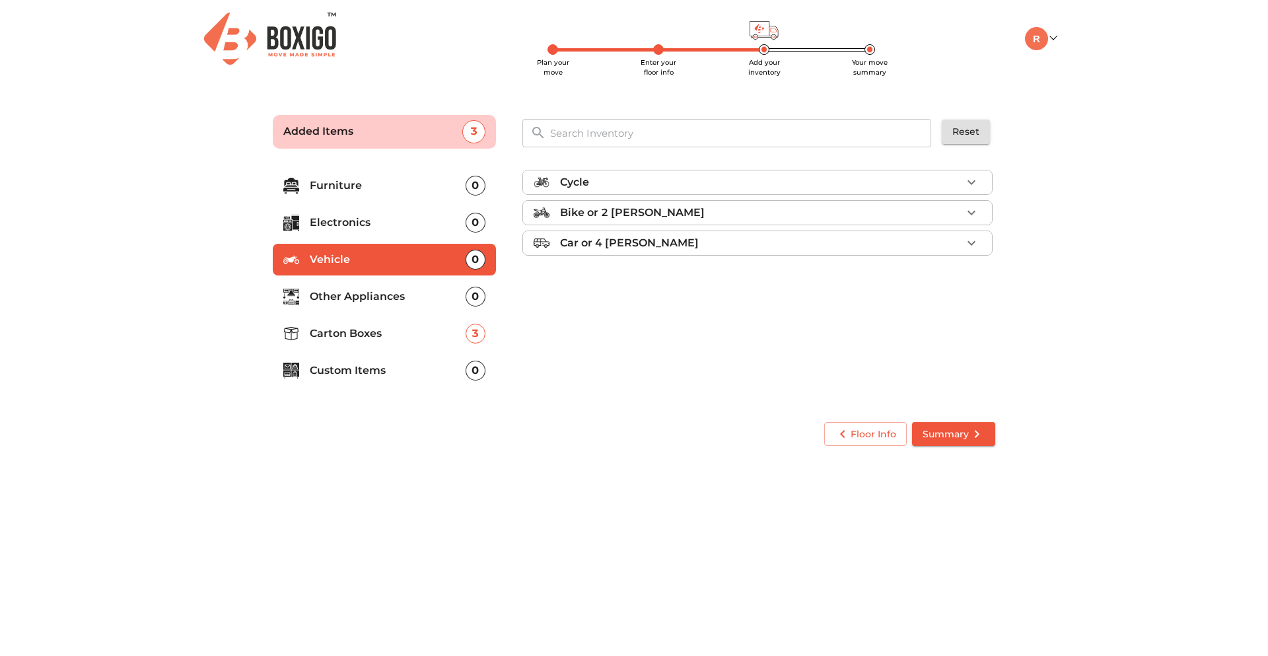
click at [897, 183] on div "Cycle" at bounding box center [761, 182] width 402 height 16
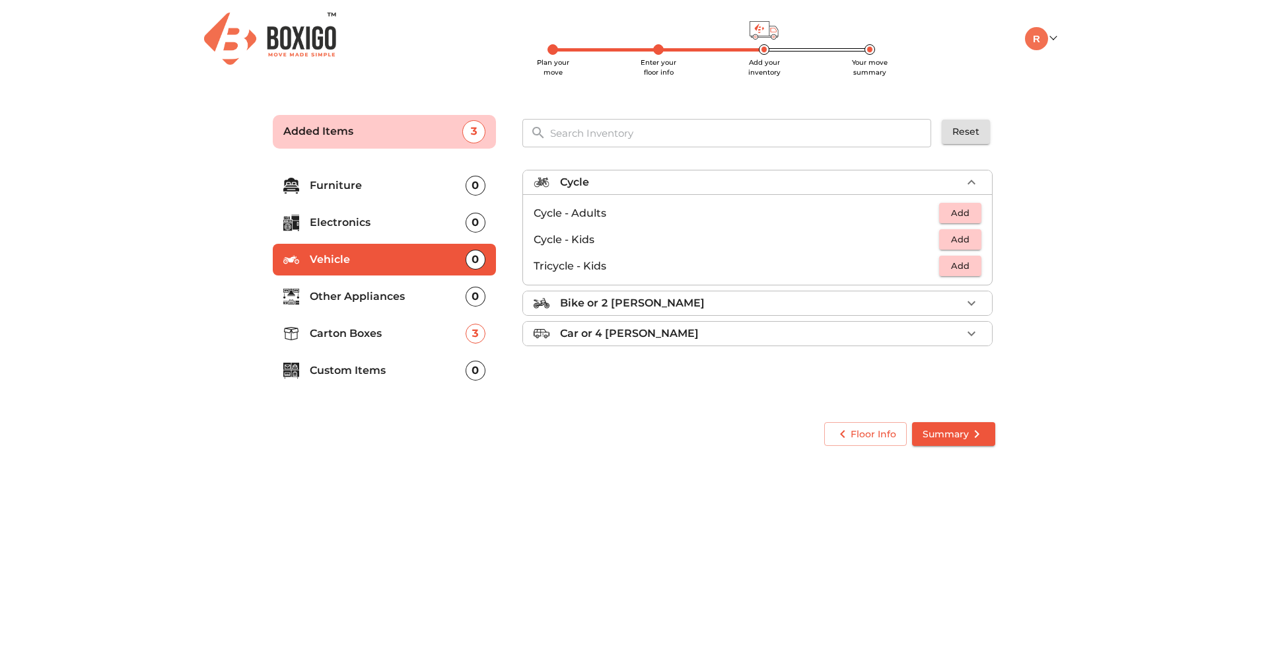
click at [897, 183] on div "Cycle" at bounding box center [761, 182] width 402 height 16
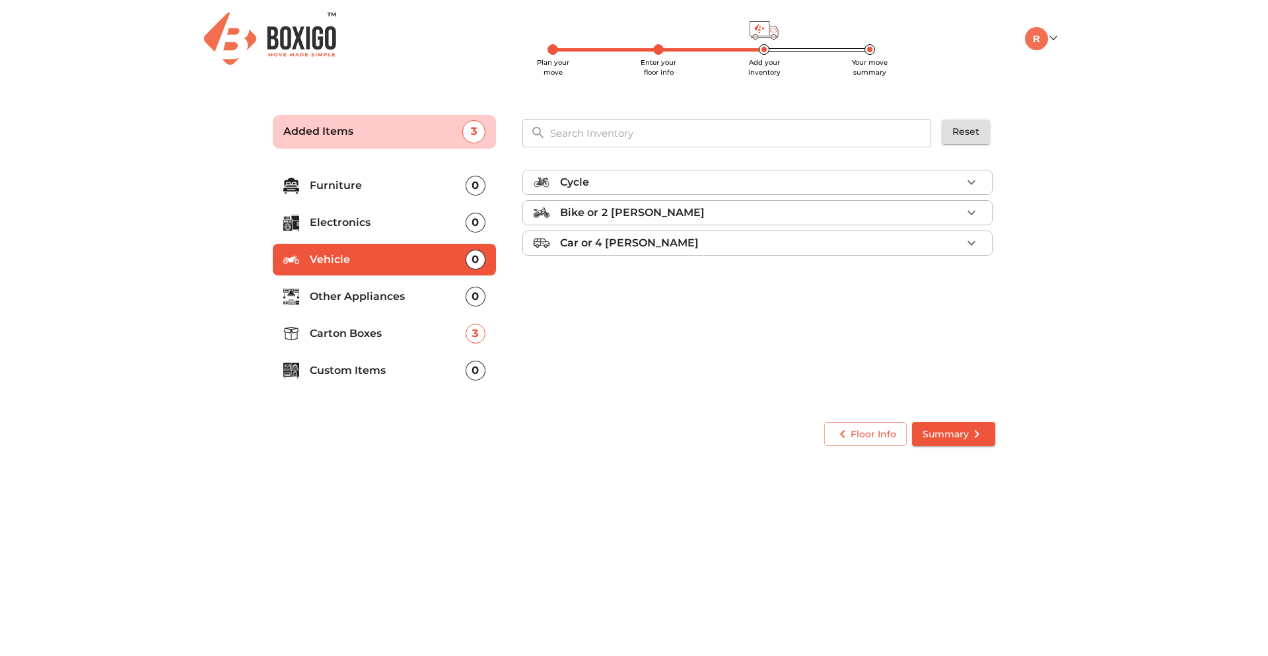
click at [887, 229] on ul "Cycle Bike or 2 wheeler Car or 4 Wheeler" at bounding box center [758, 216] width 470 height 102
click at [900, 219] on div "Bike or 2 wheeler" at bounding box center [761, 213] width 402 height 16
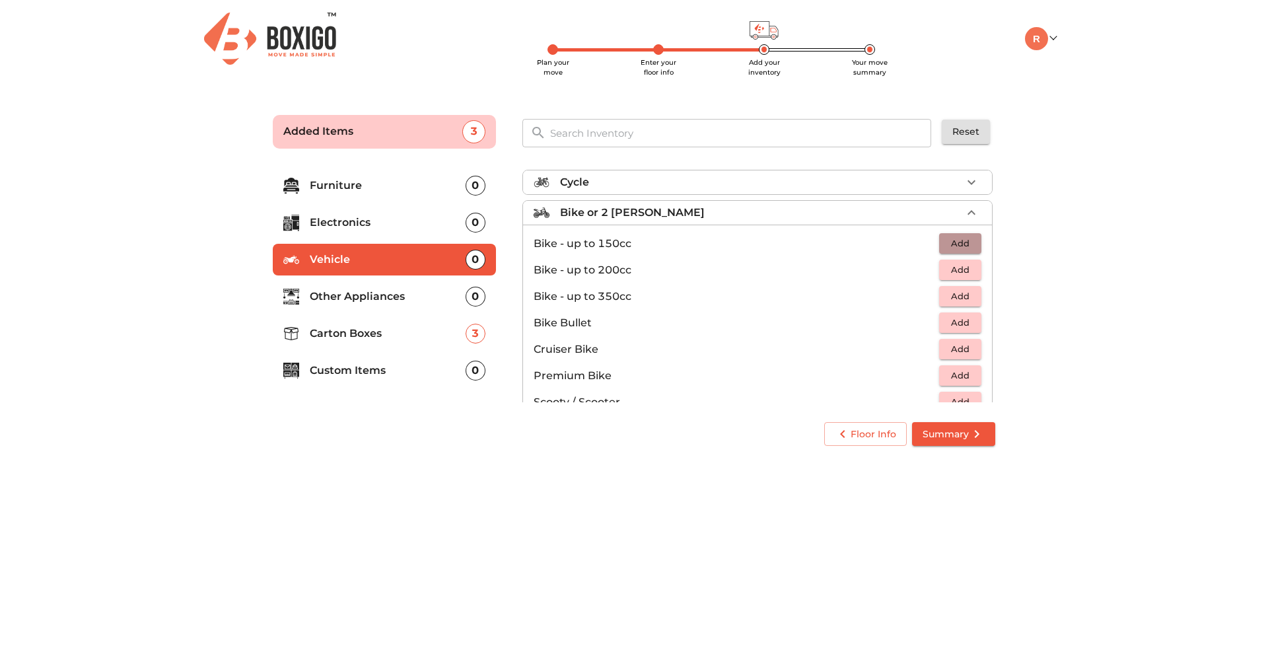
click at [946, 244] on span "Add" at bounding box center [960, 243] width 29 height 15
click at [961, 436] on span "Summary" at bounding box center [954, 434] width 62 height 17
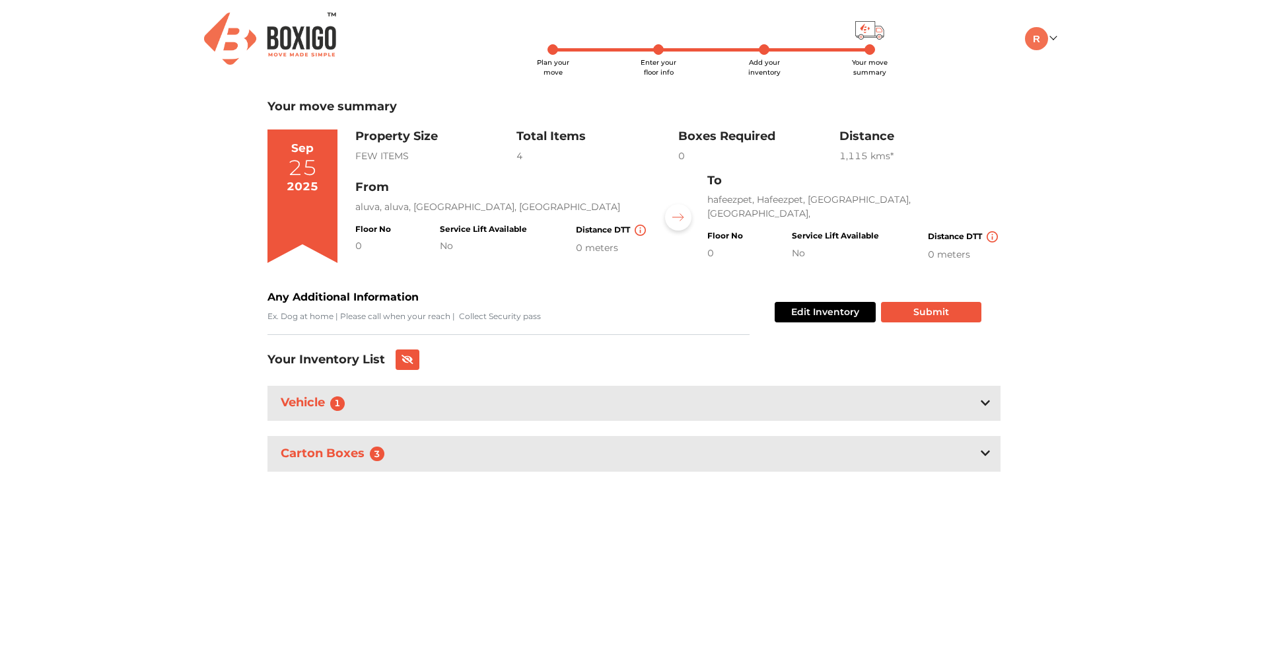
click at [620, 452] on div "Carton Boxes 3" at bounding box center [634, 453] width 733 height 35
click at [965, 317] on button "Submit" at bounding box center [931, 312] width 100 height 20
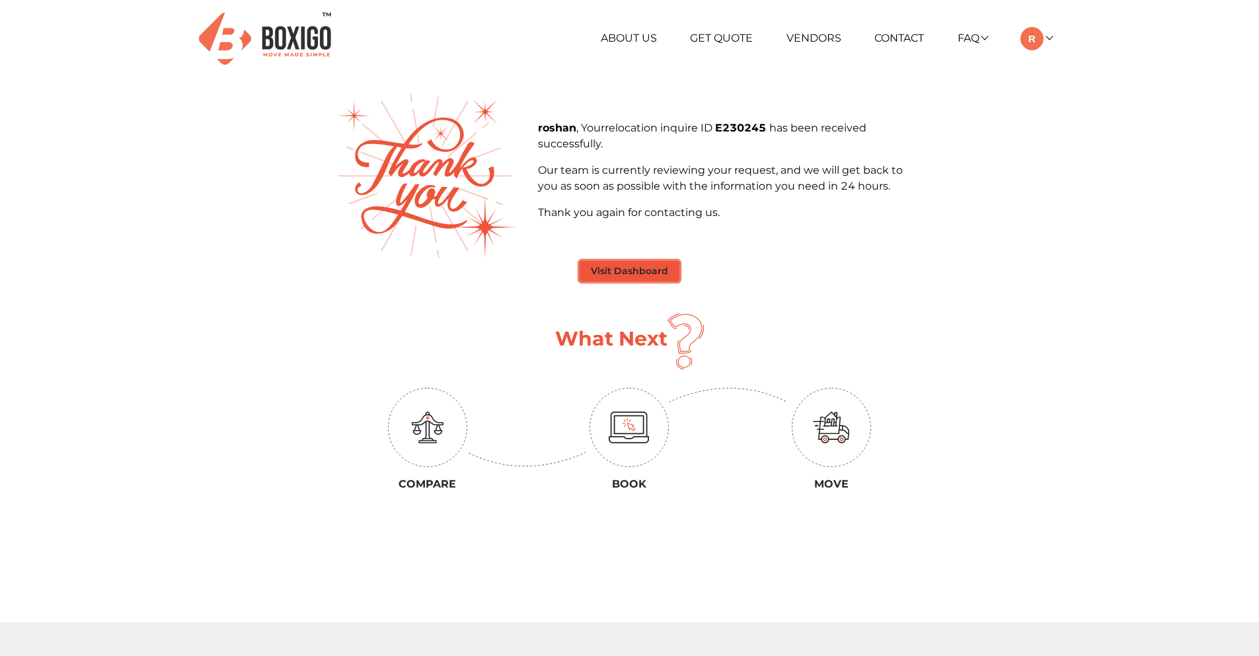
click at [661, 277] on button "Visit Dashboard" at bounding box center [629, 271] width 100 height 20
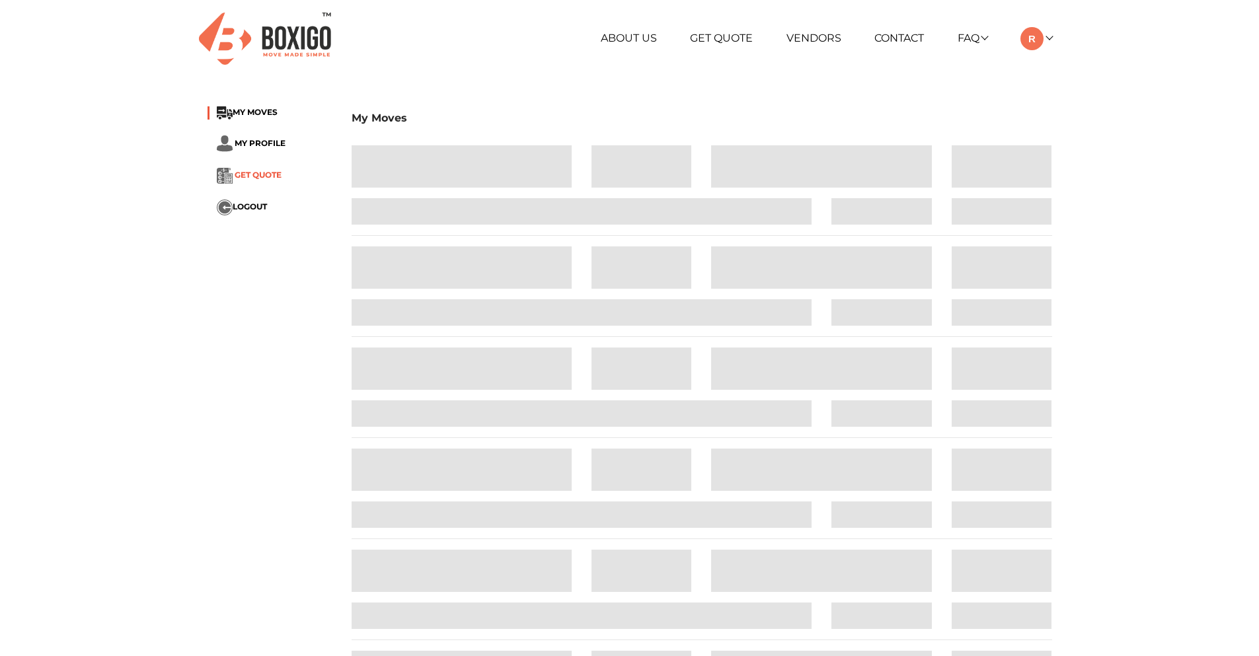
click at [281, 174] on span "GET QUOTE" at bounding box center [258, 175] width 47 height 10
